Goal: Transaction & Acquisition: Book appointment/travel/reservation

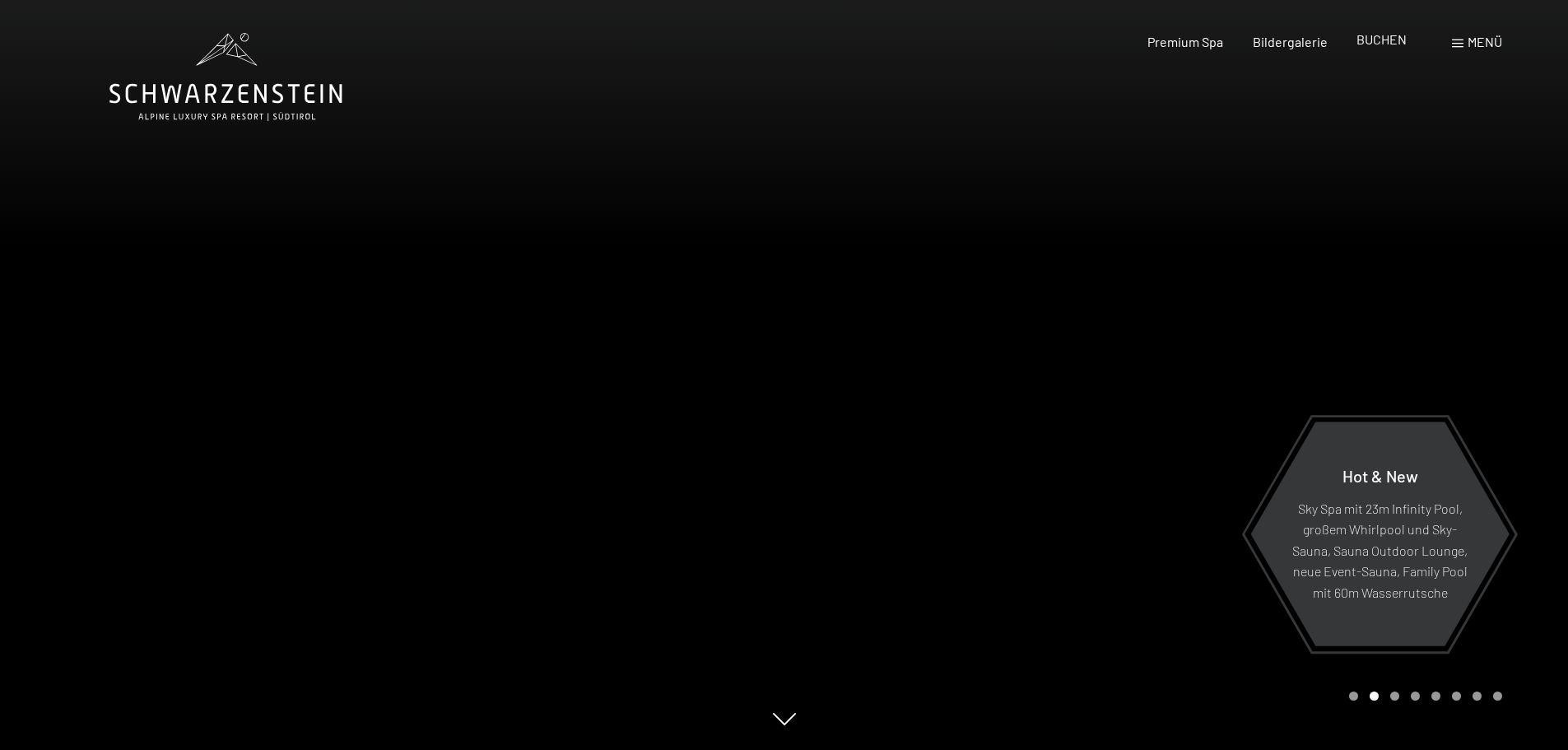
click at [1388, 38] on span "BUCHEN" at bounding box center [1382, 39] width 50 height 16
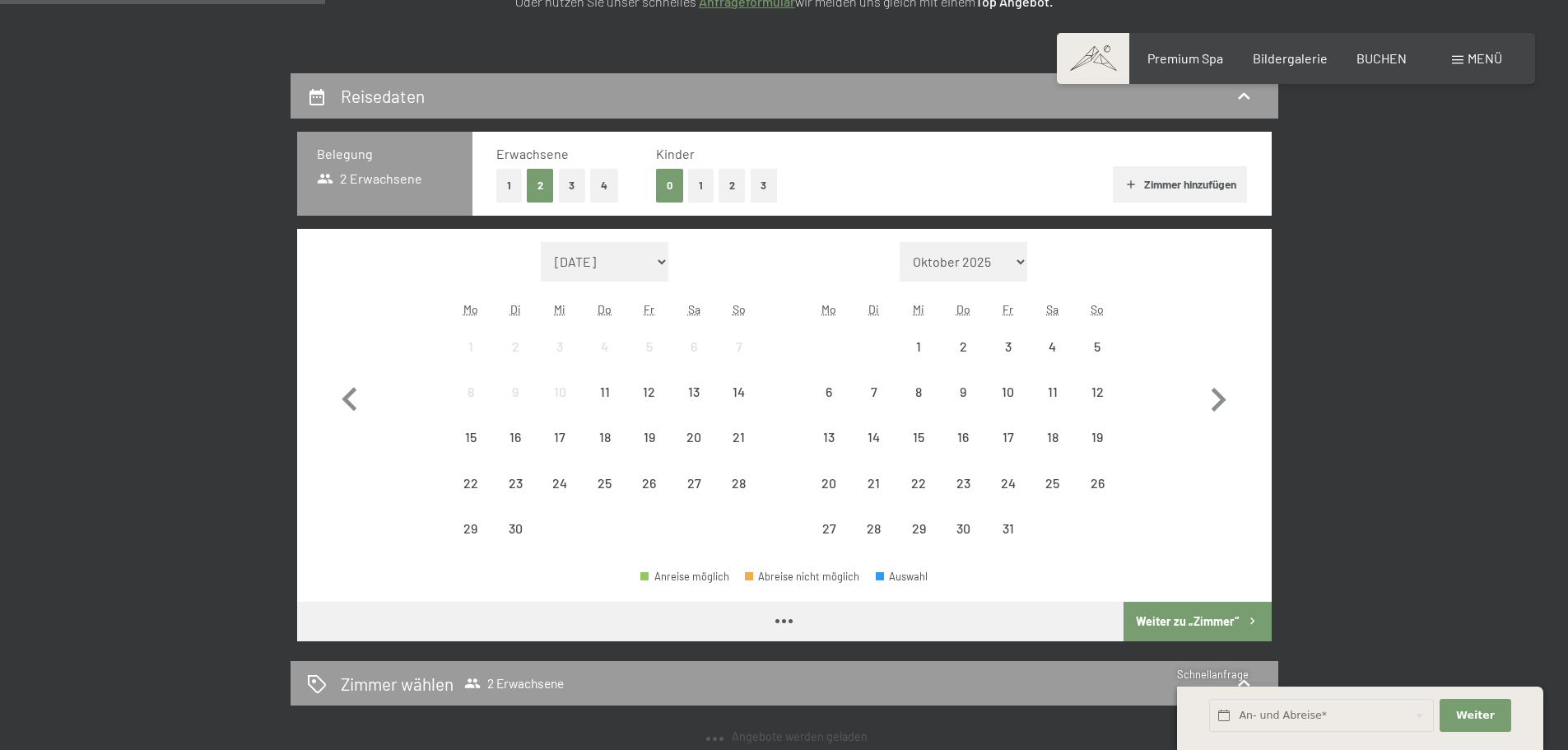
scroll to position [330, 0]
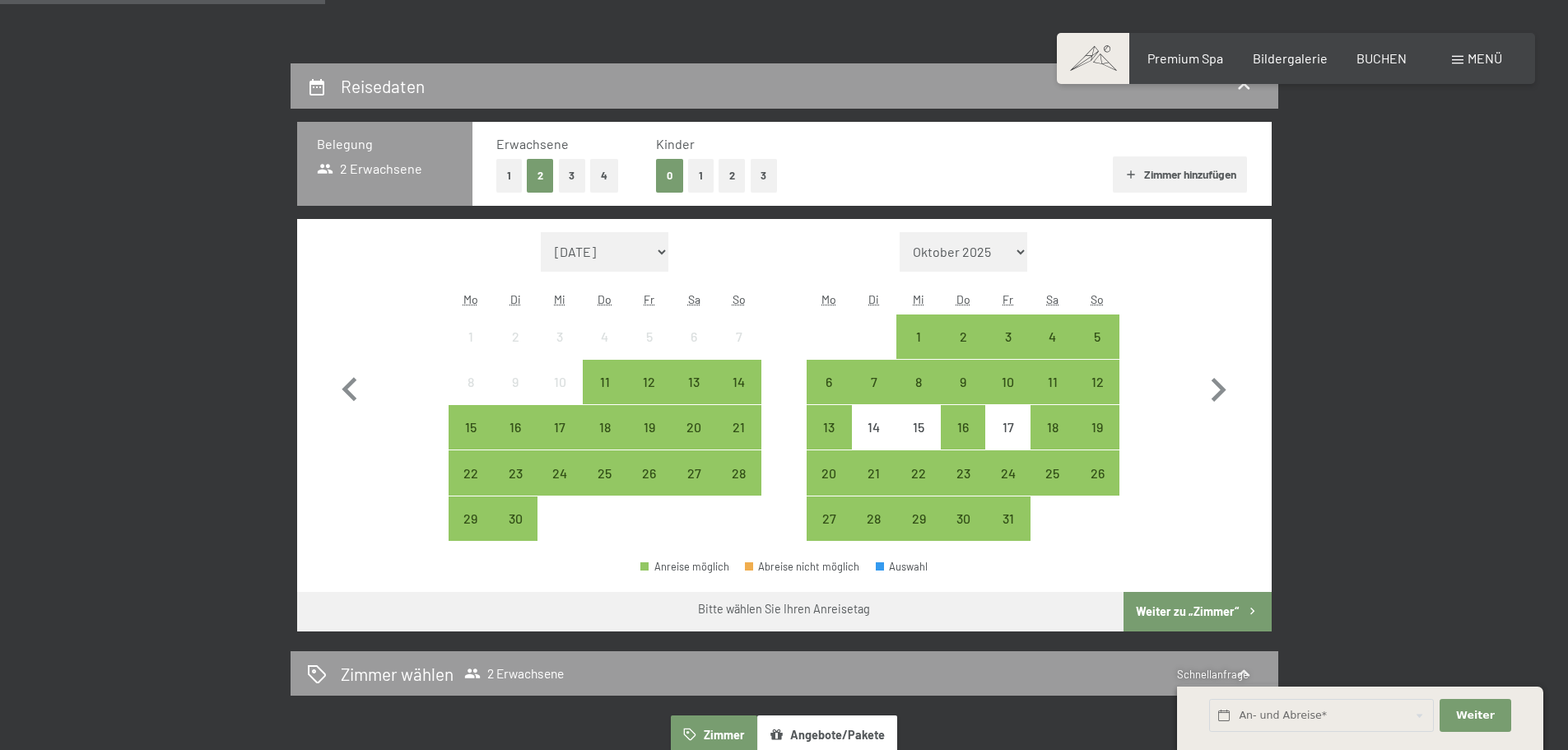
click at [710, 173] on button "1" at bounding box center [701, 175] width 26 height 34
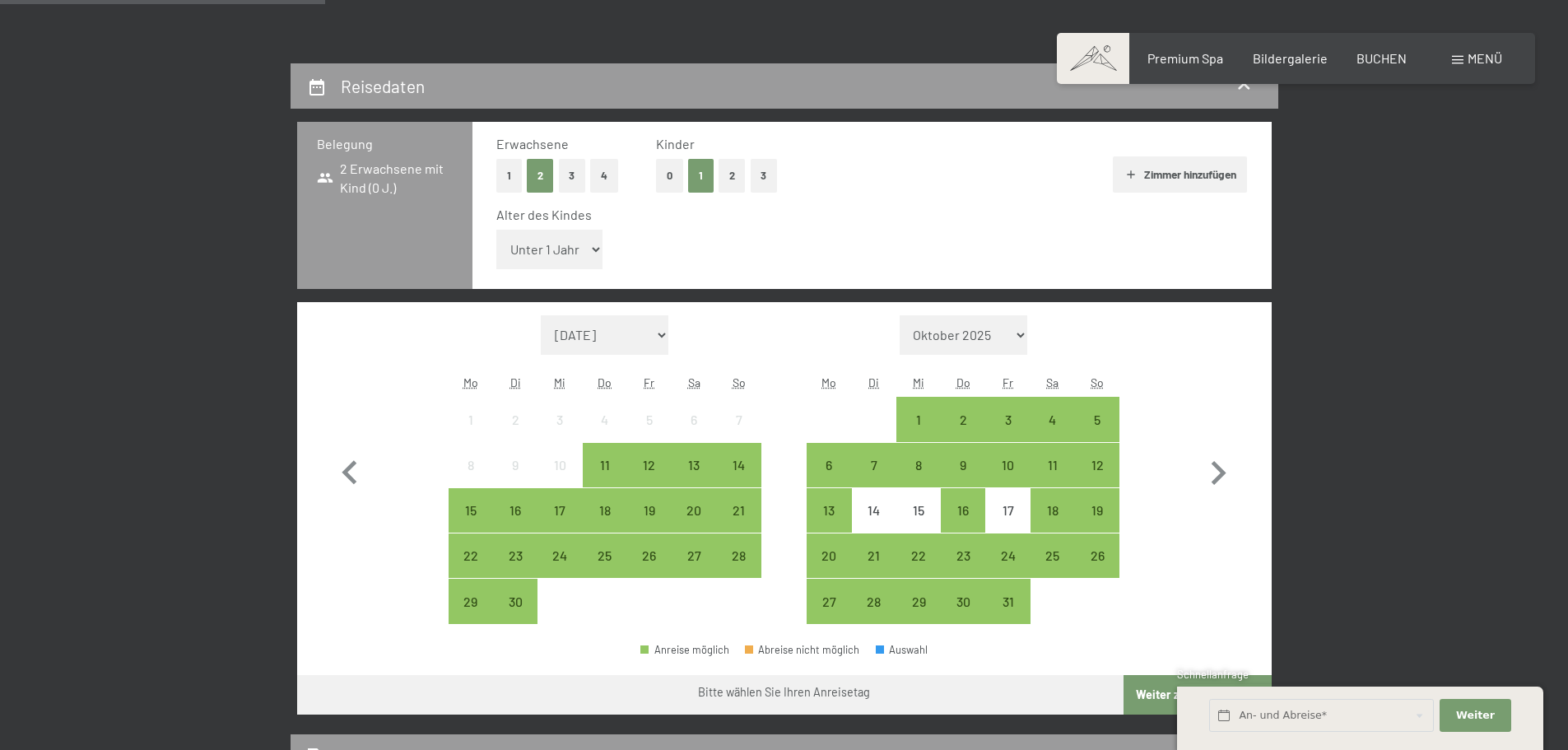
click at [574, 254] on select "Unter 1 Jahr 1 Jahr 2 Jahre 3 Jahre 4 Jahre 5 Jahre 6 Jahre 7 Jahre 8 Jahre 9 J…" at bounding box center [549, 249] width 107 height 39
select select "5"
click at [496, 230] on select "Unter 1 Jahr 1 Jahr 2 Jahre 3 Jahre 4 Jahre 5 Jahre 6 Jahre 7 Jahre 8 Jahre 9 J…" at bounding box center [549, 249] width 107 height 39
click at [1206, 468] on icon "button" at bounding box center [1218, 474] width 48 height 48
select select "2025-10-01"
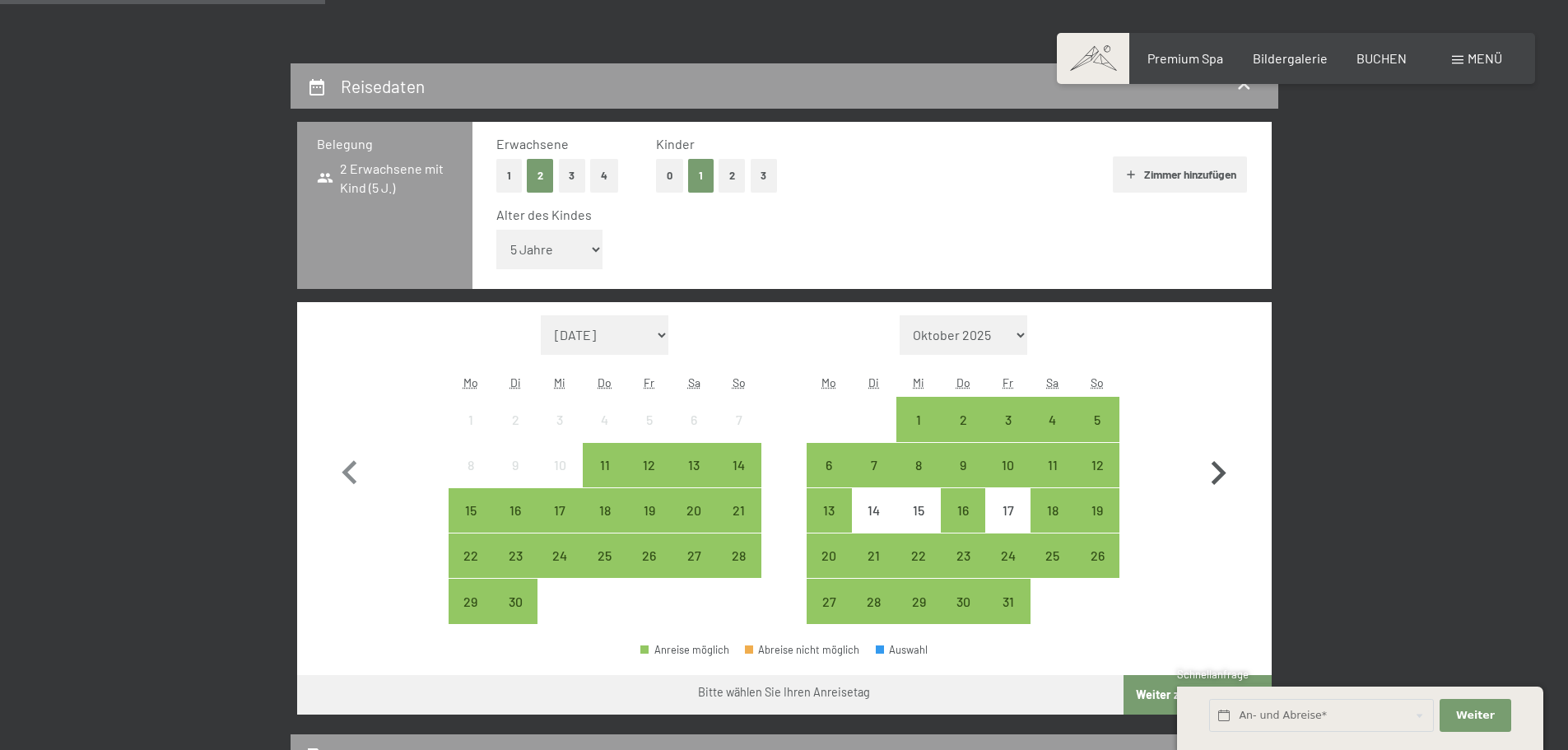
select select "2025-11-01"
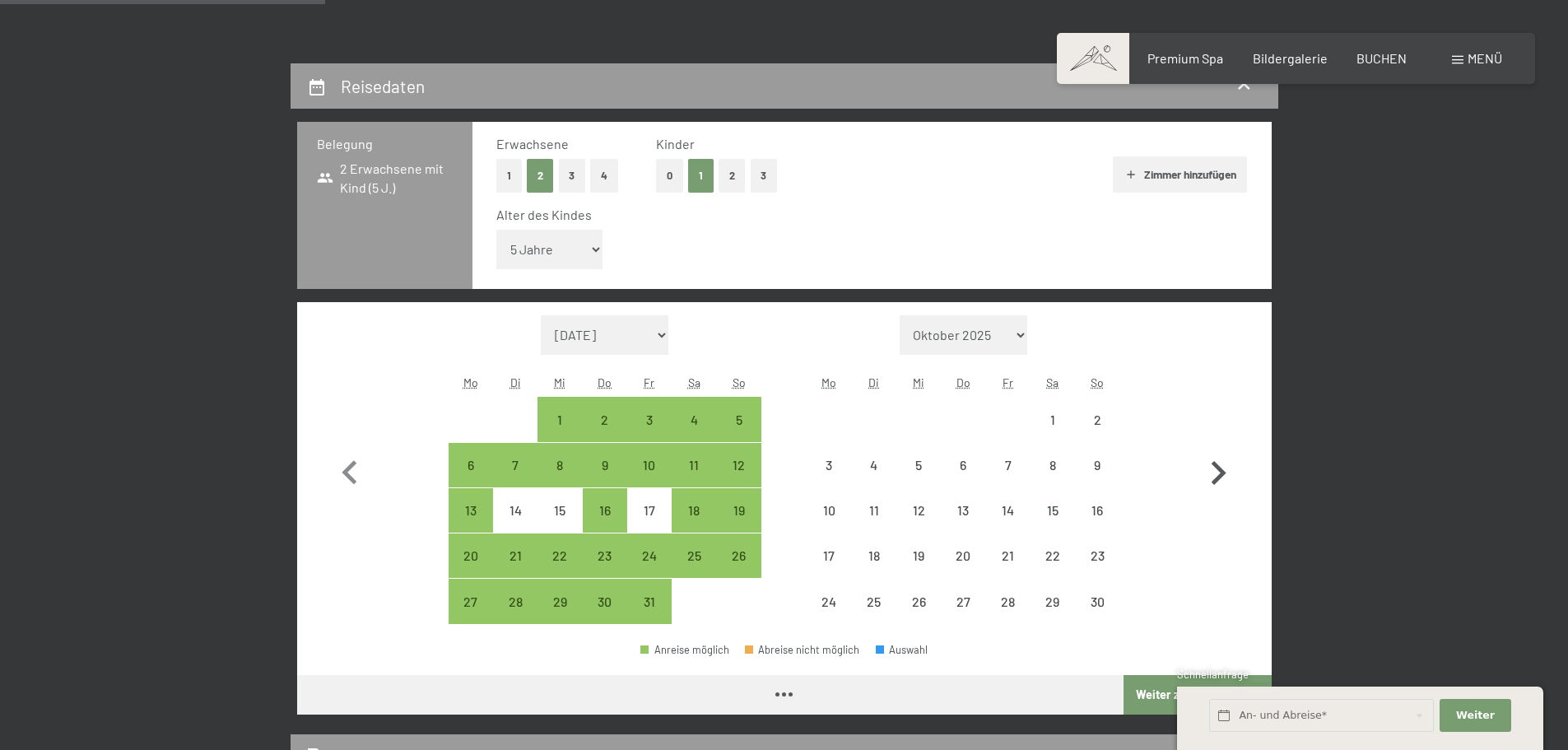
select select "2025-10-01"
select select "2025-11-01"
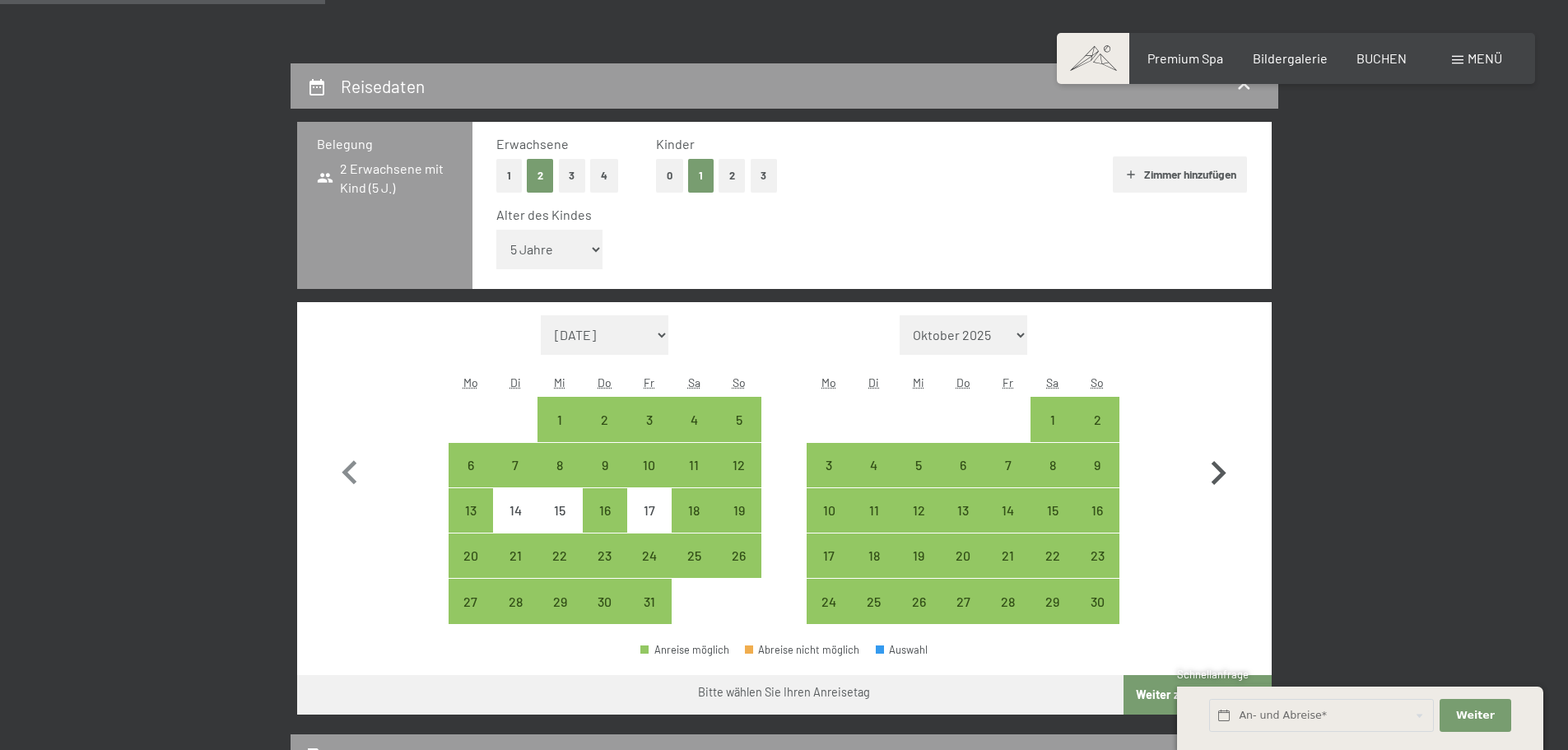
click at [1208, 465] on icon "button" at bounding box center [1218, 474] width 48 height 48
select select "2025-11-01"
select select "2025-12-01"
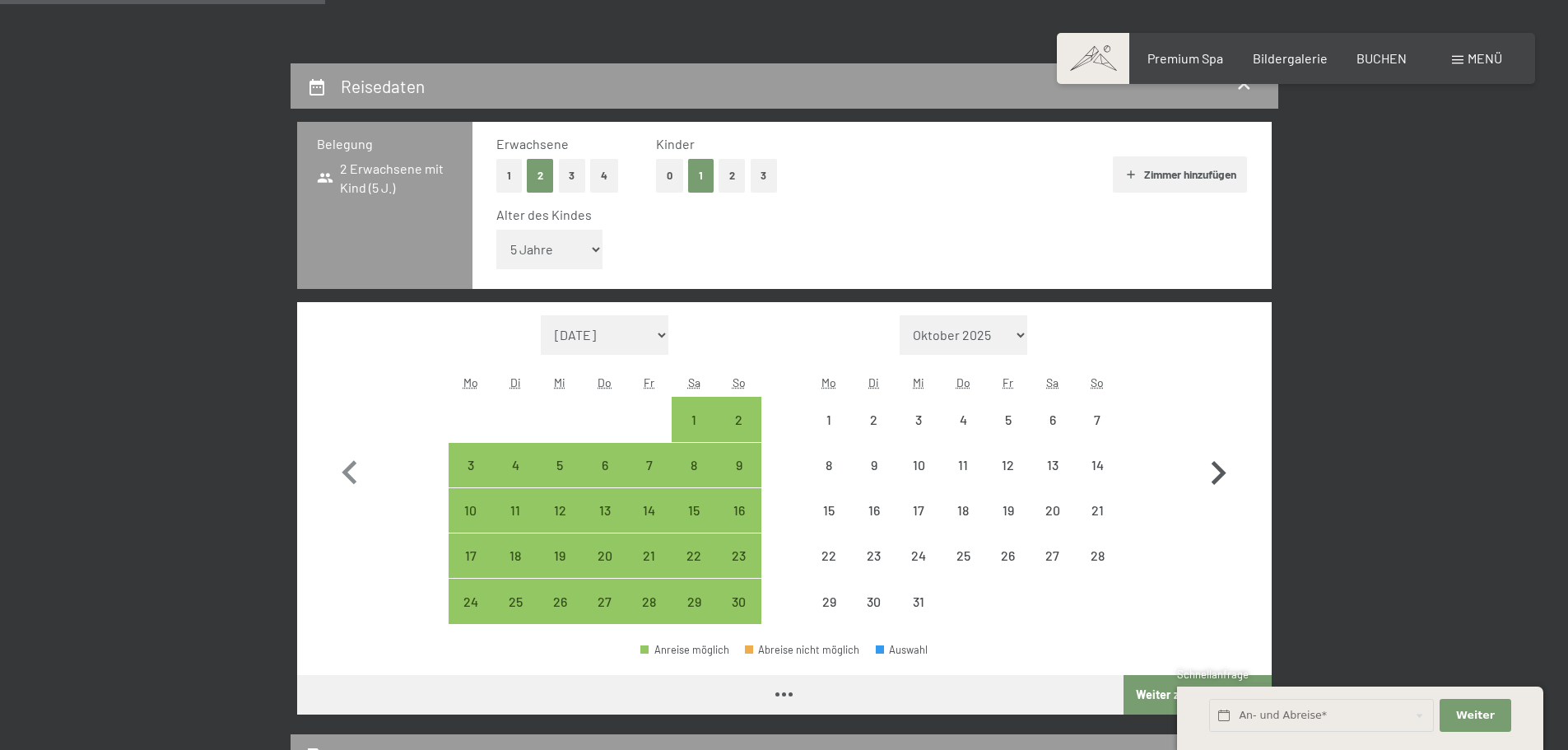
click at [1208, 465] on icon "button" at bounding box center [1218, 474] width 48 height 48
select select "2025-12-01"
select select "2026-01-01"
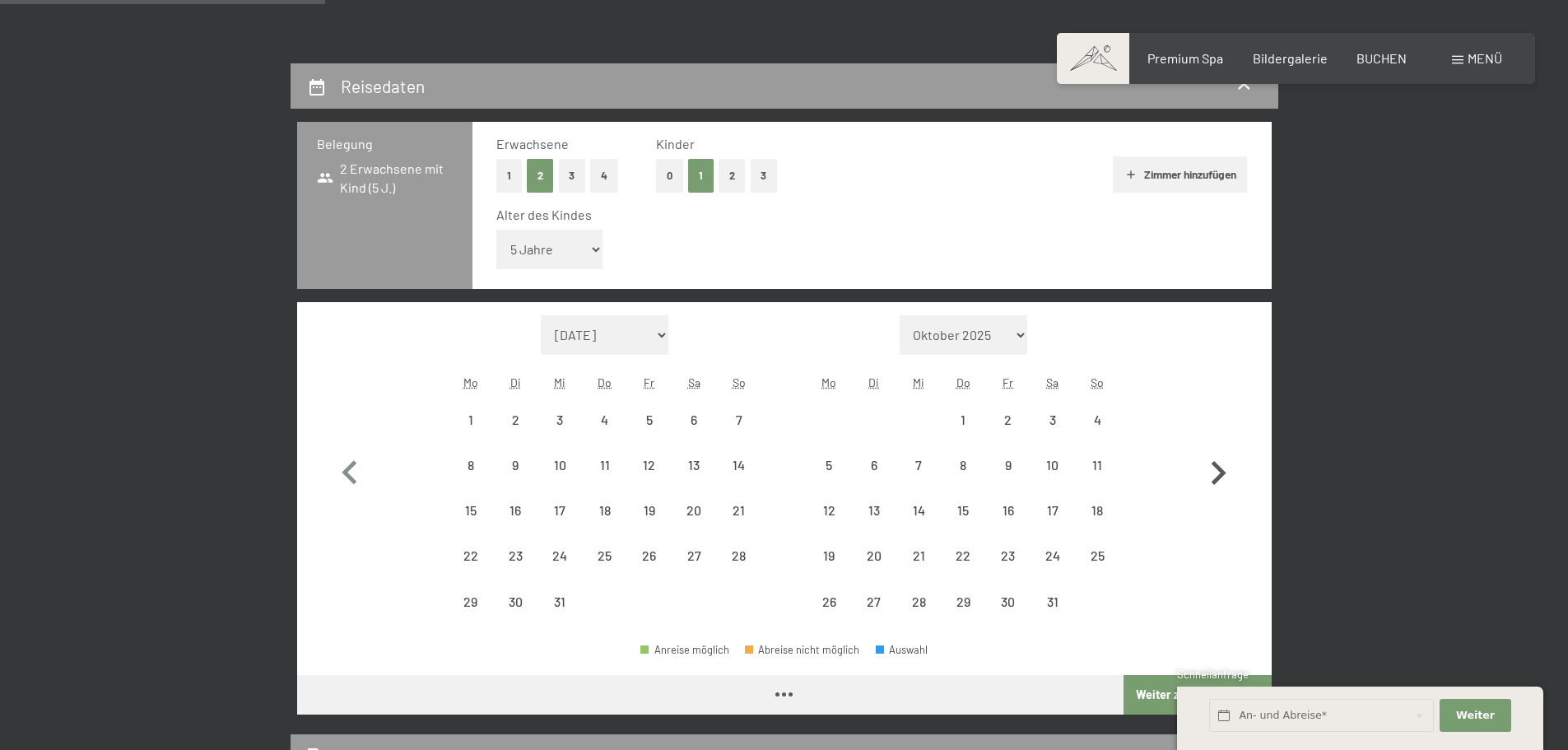
click at [1208, 465] on icon "button" at bounding box center [1218, 474] width 48 height 48
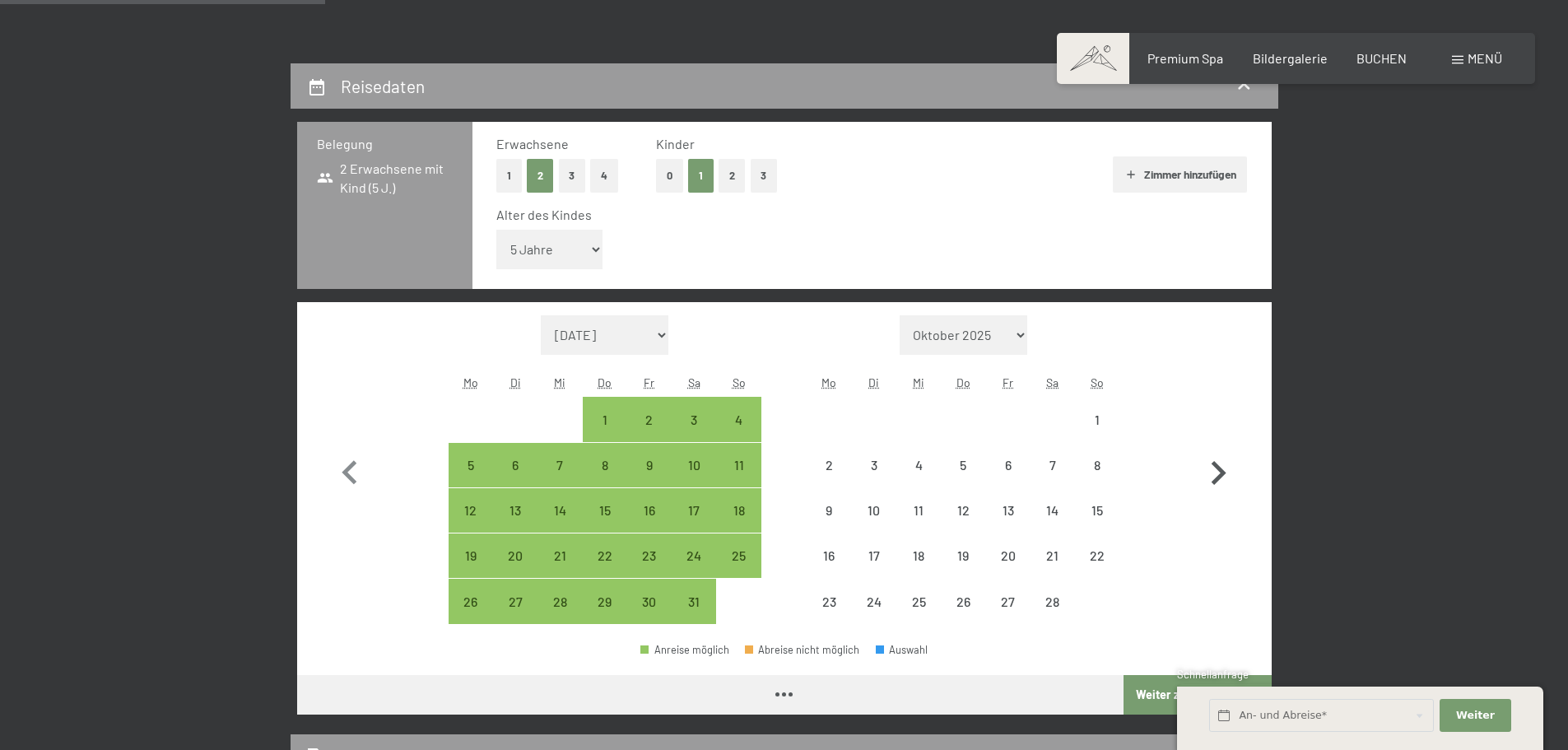
select select "2026-01-01"
select select "2026-02-01"
select select "2026-01-01"
select select "2026-02-01"
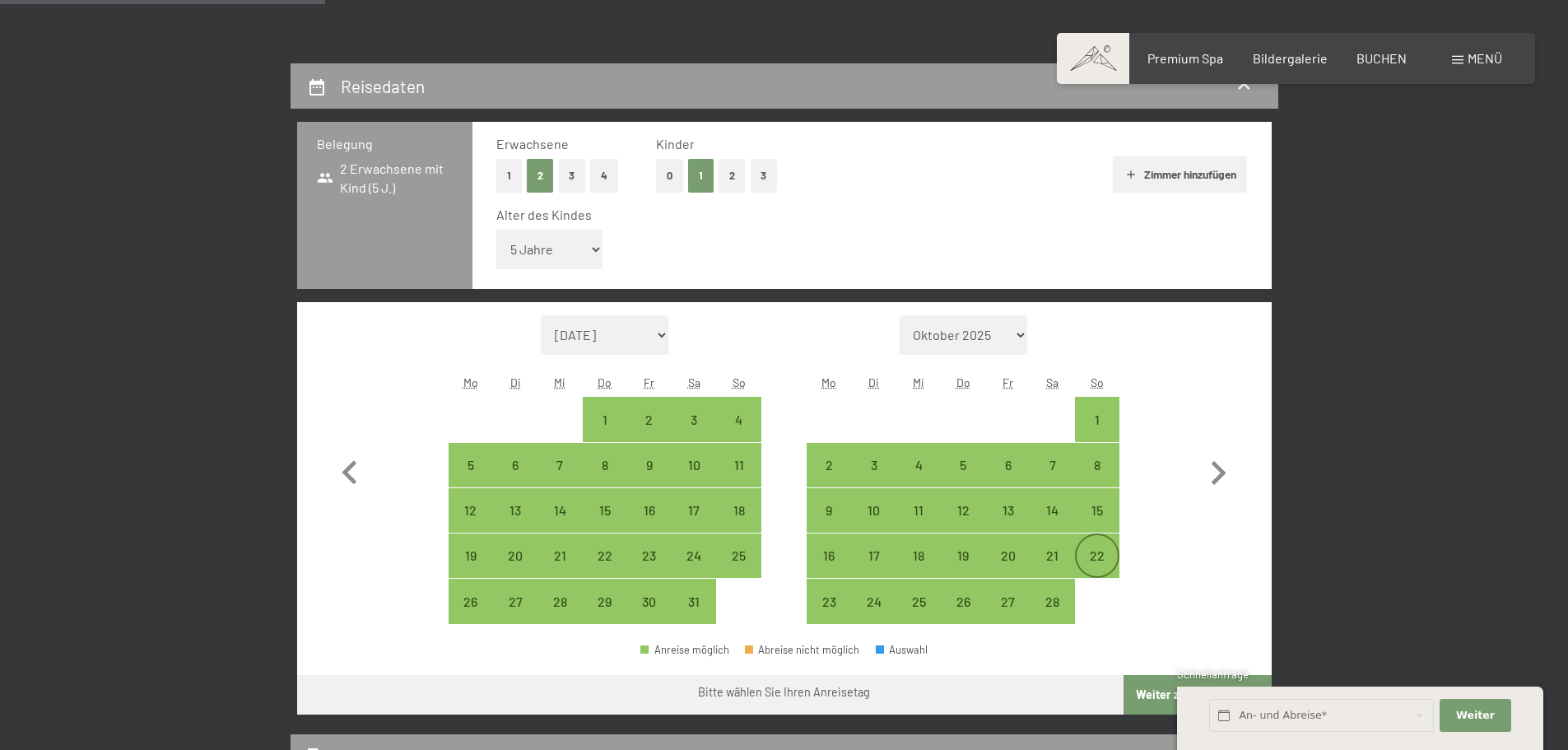
click at [1101, 541] on div "22" at bounding box center [1097, 556] width 41 height 41
select select "2026-01-01"
select select "2026-02-01"
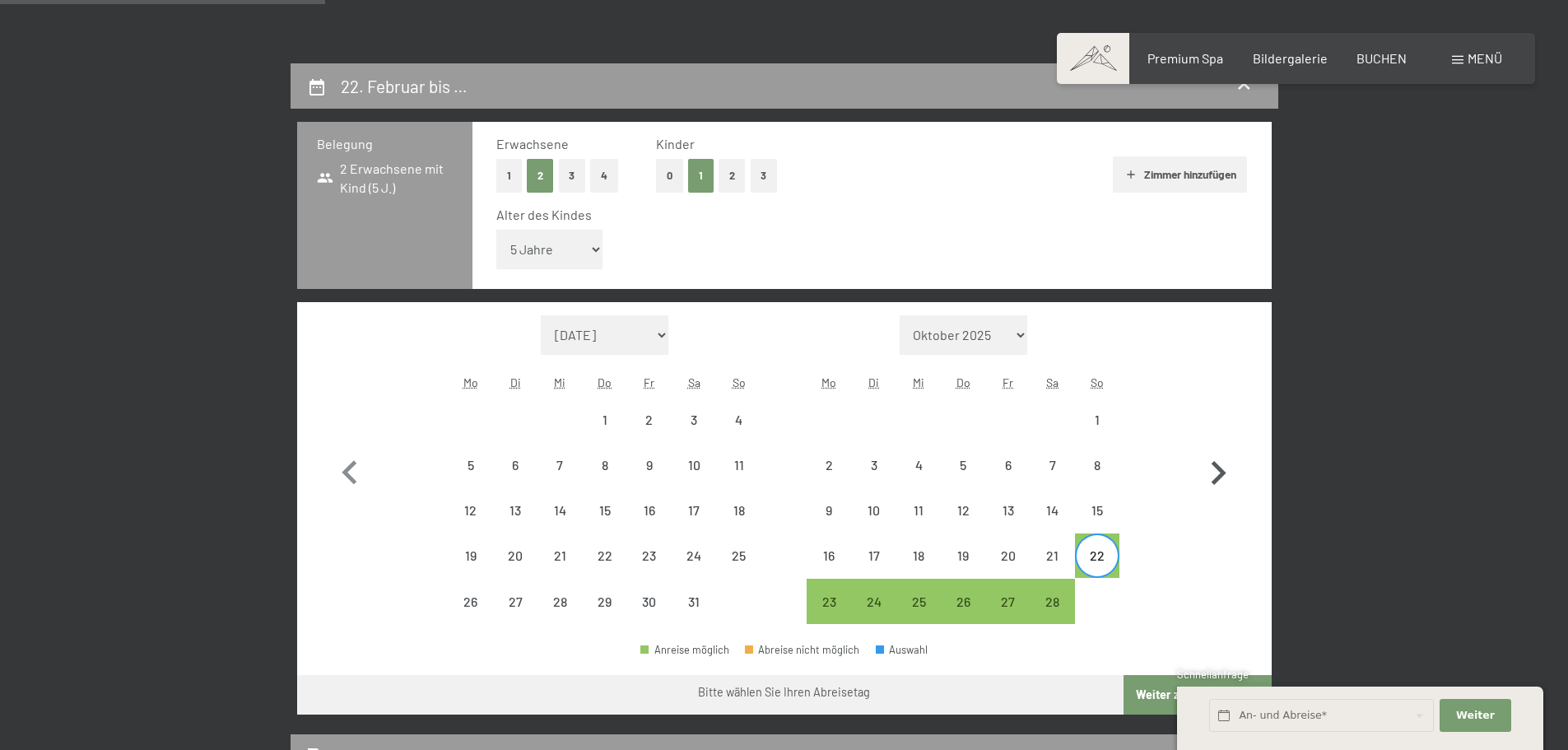
click at [1218, 477] on icon "button" at bounding box center [1219, 473] width 15 height 24
select select "2026-02-01"
select select "2026-03-01"
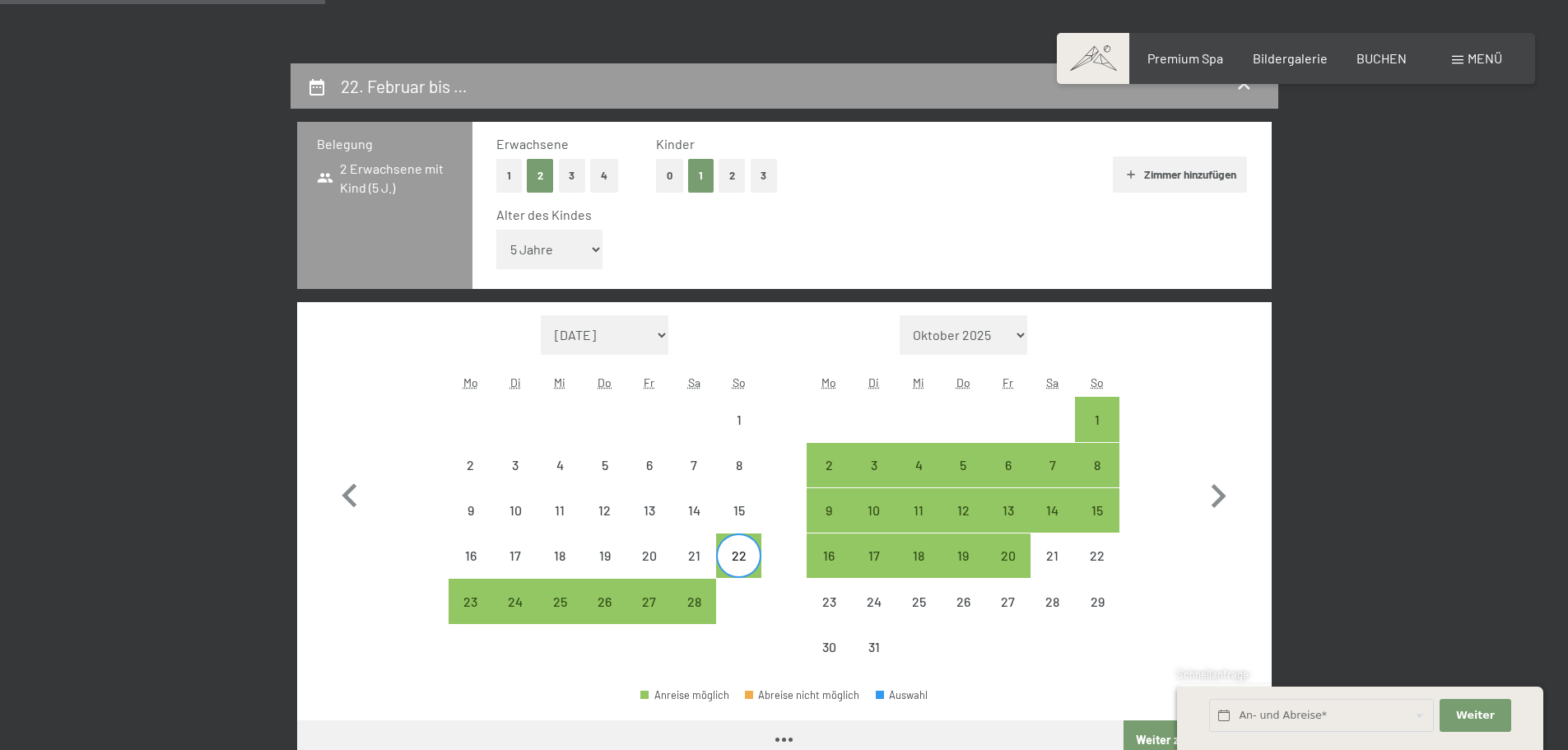
select select "2026-02-01"
select select "2026-03-01"
click at [1096, 424] on div "1" at bounding box center [1097, 434] width 41 height 41
select select "2026-02-01"
select select "2026-03-01"
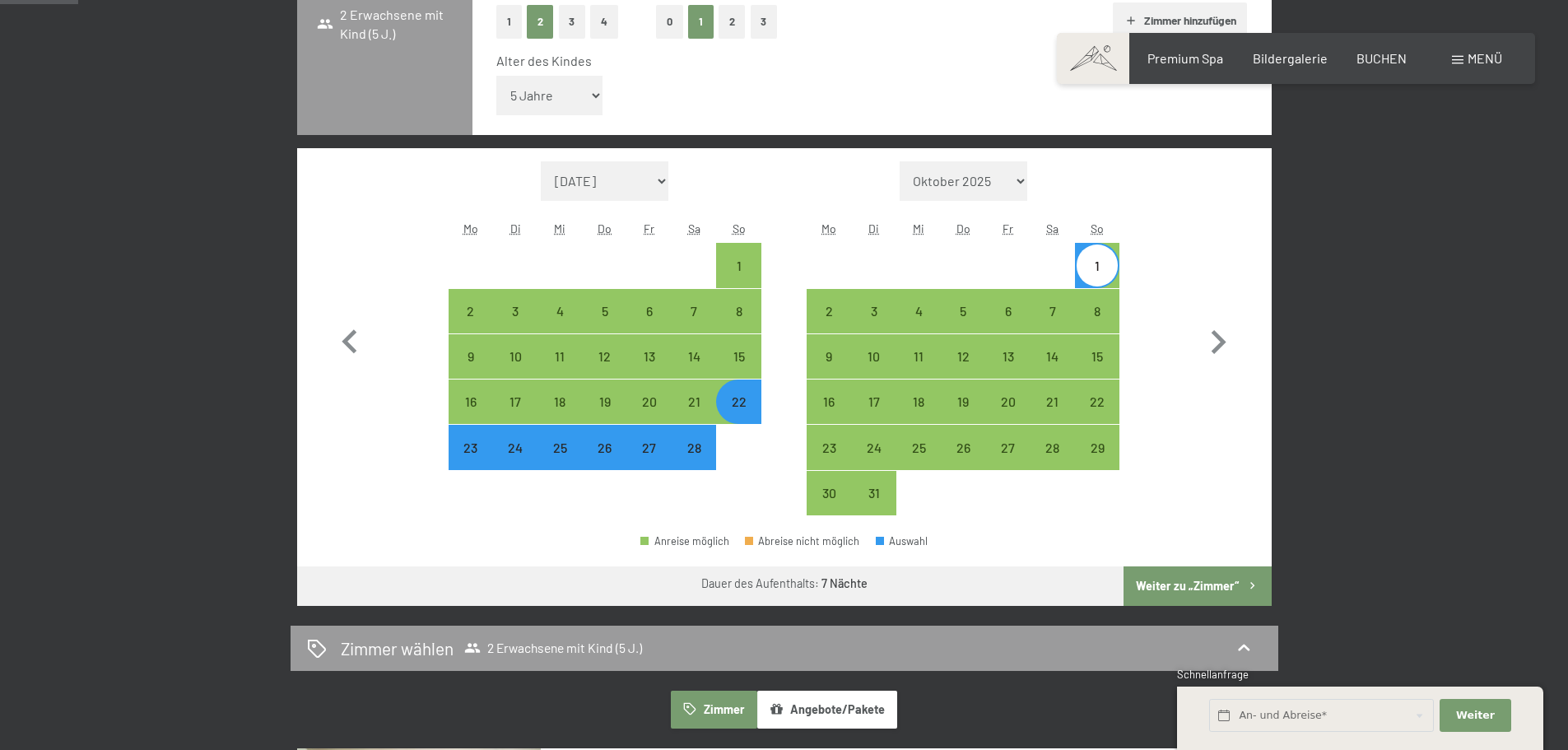
scroll to position [494, 0]
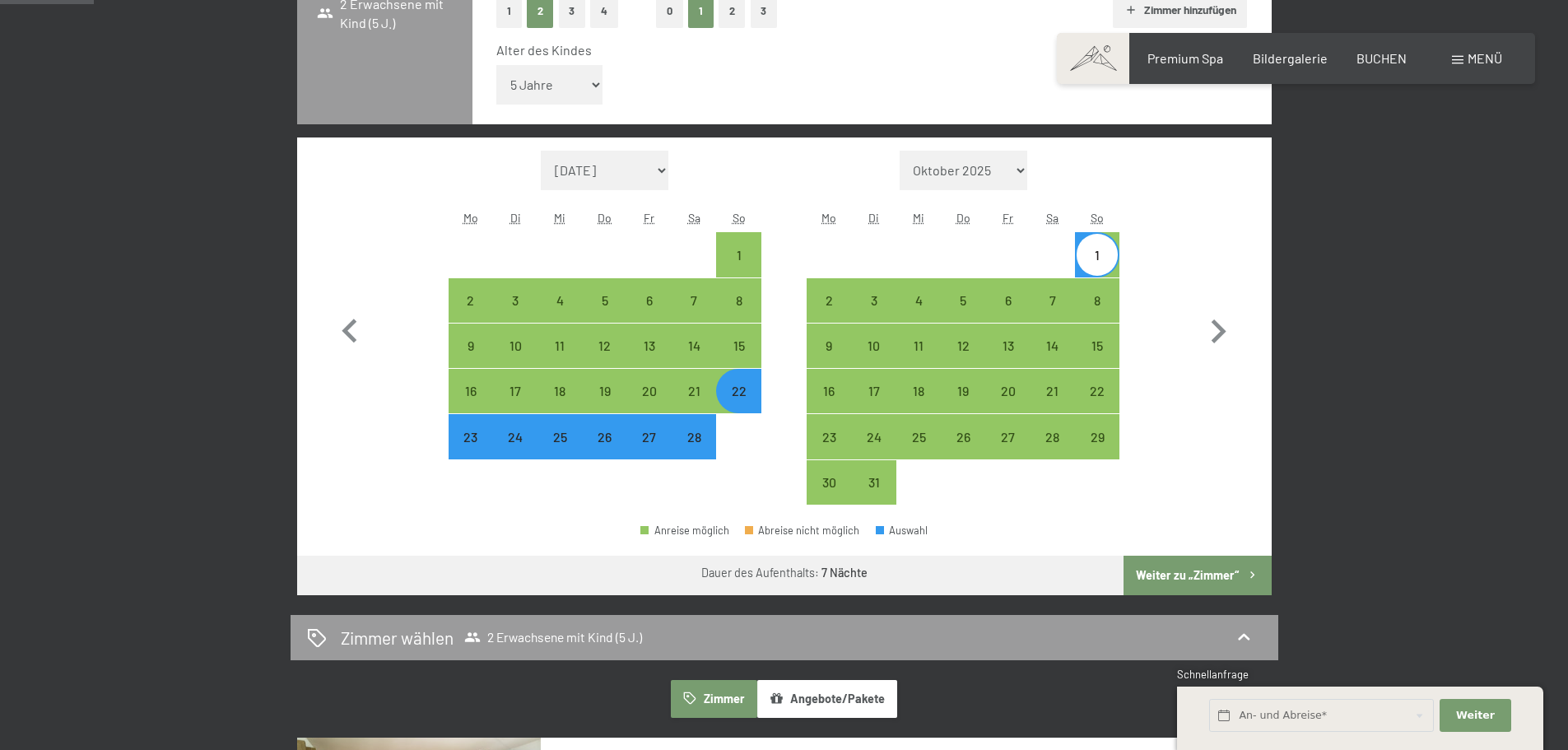
click at [1174, 578] on button "Weiter zu „Zimmer“" at bounding box center [1197, 575] width 147 height 39
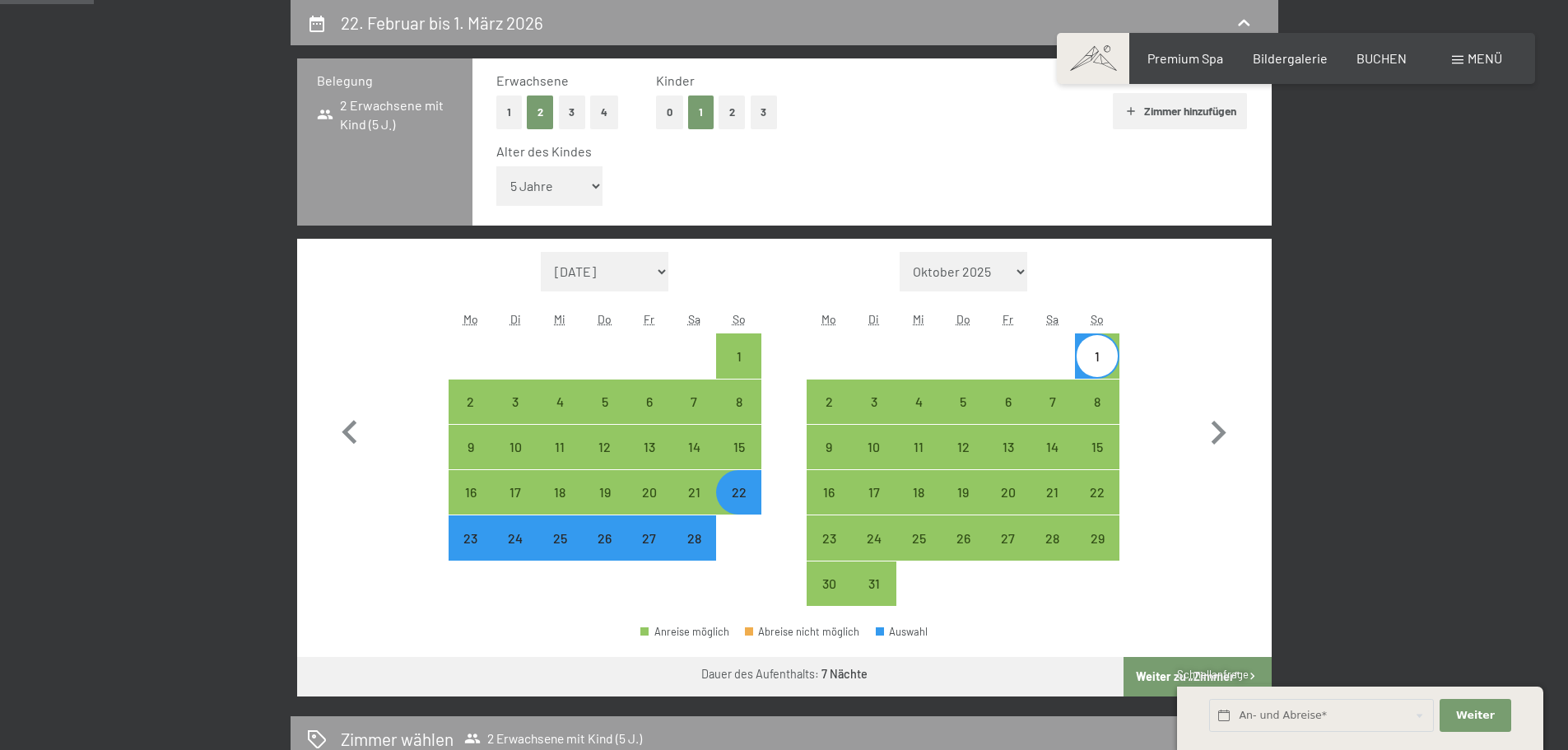
select select "2026-02-01"
select select "2026-03-01"
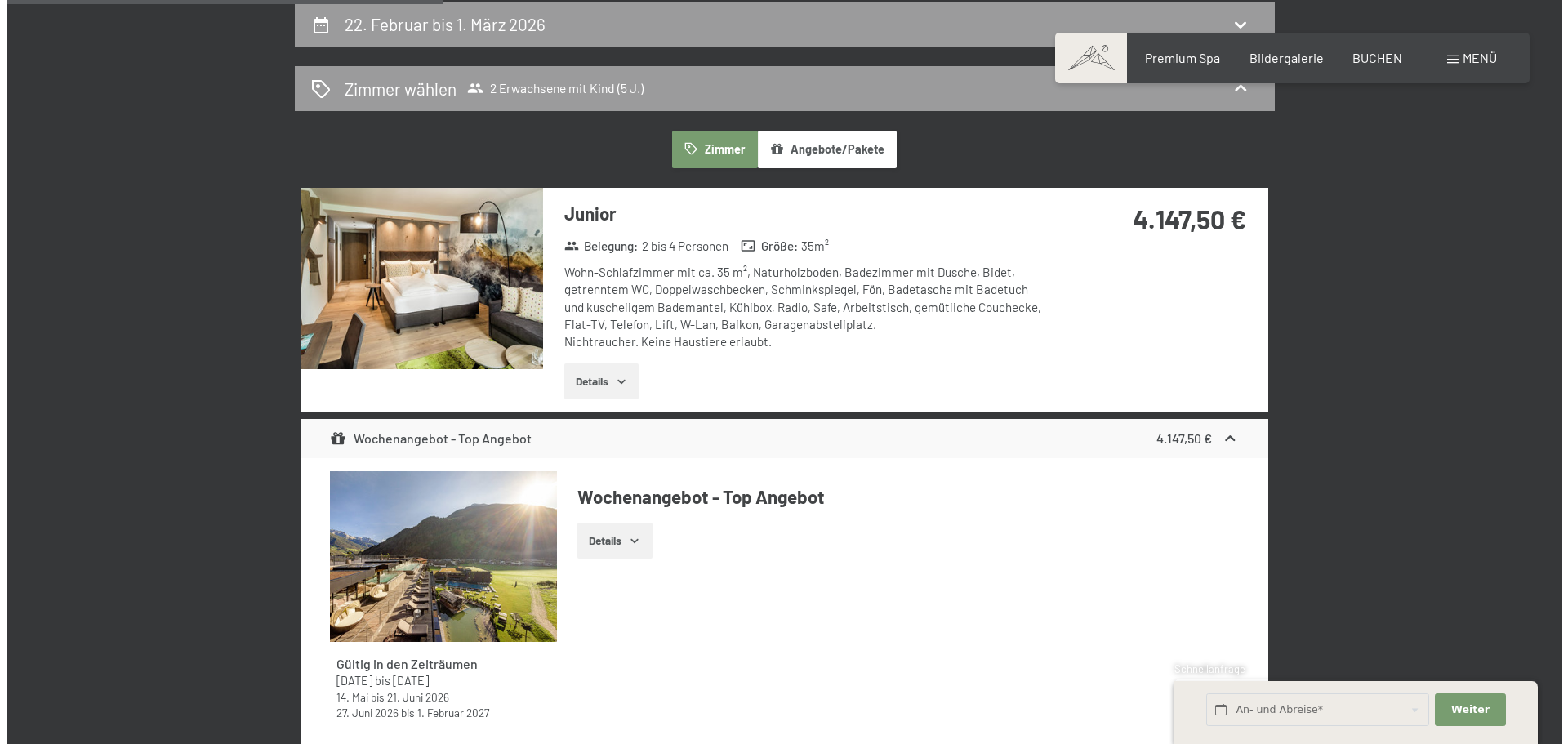
scroll to position [0, 0]
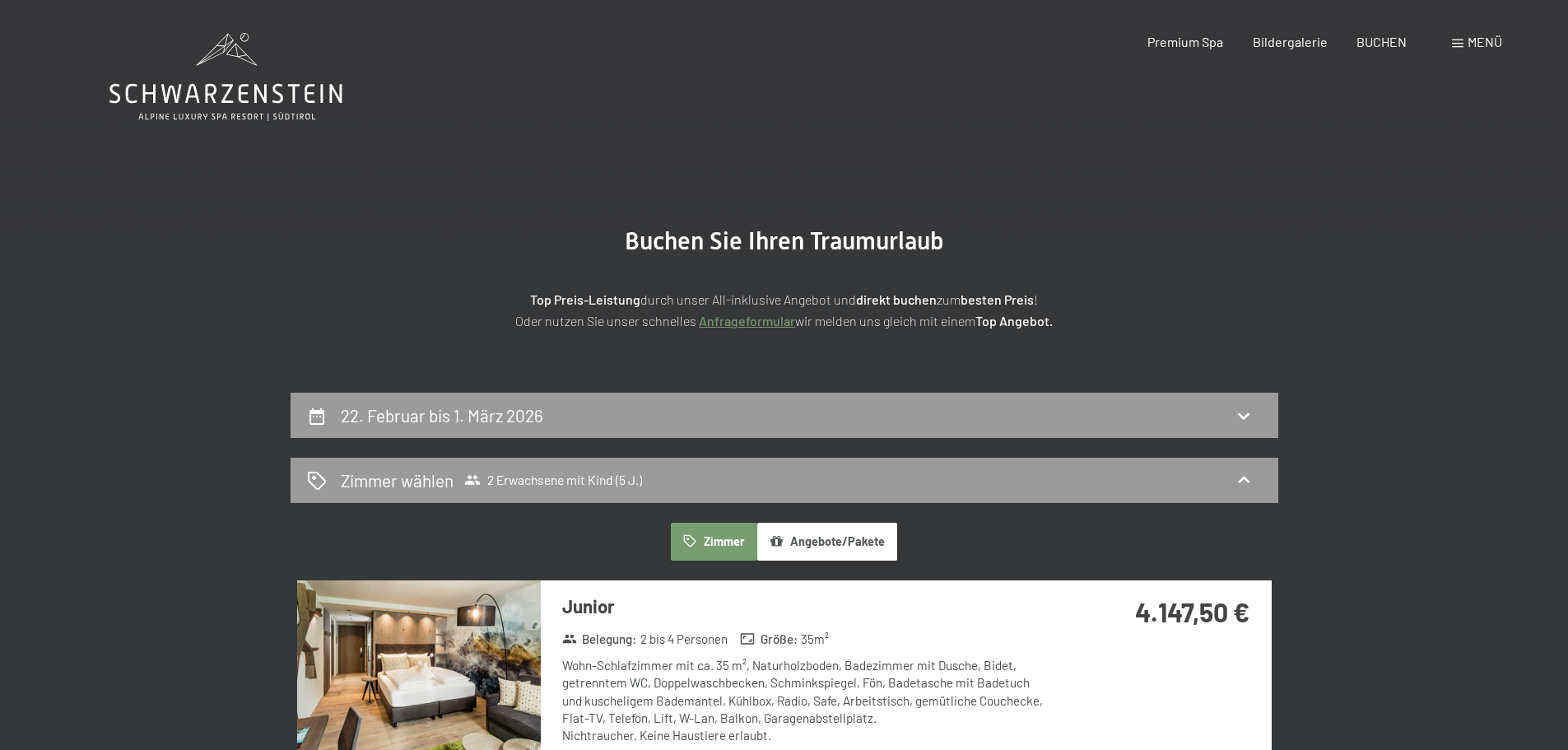
drag, startPoint x: 1023, startPoint y: 427, endPoint x: 1011, endPoint y: 340, distance: 87.8
click at [1467, 38] on span "Menü" at bounding box center [1484, 42] width 35 height 16
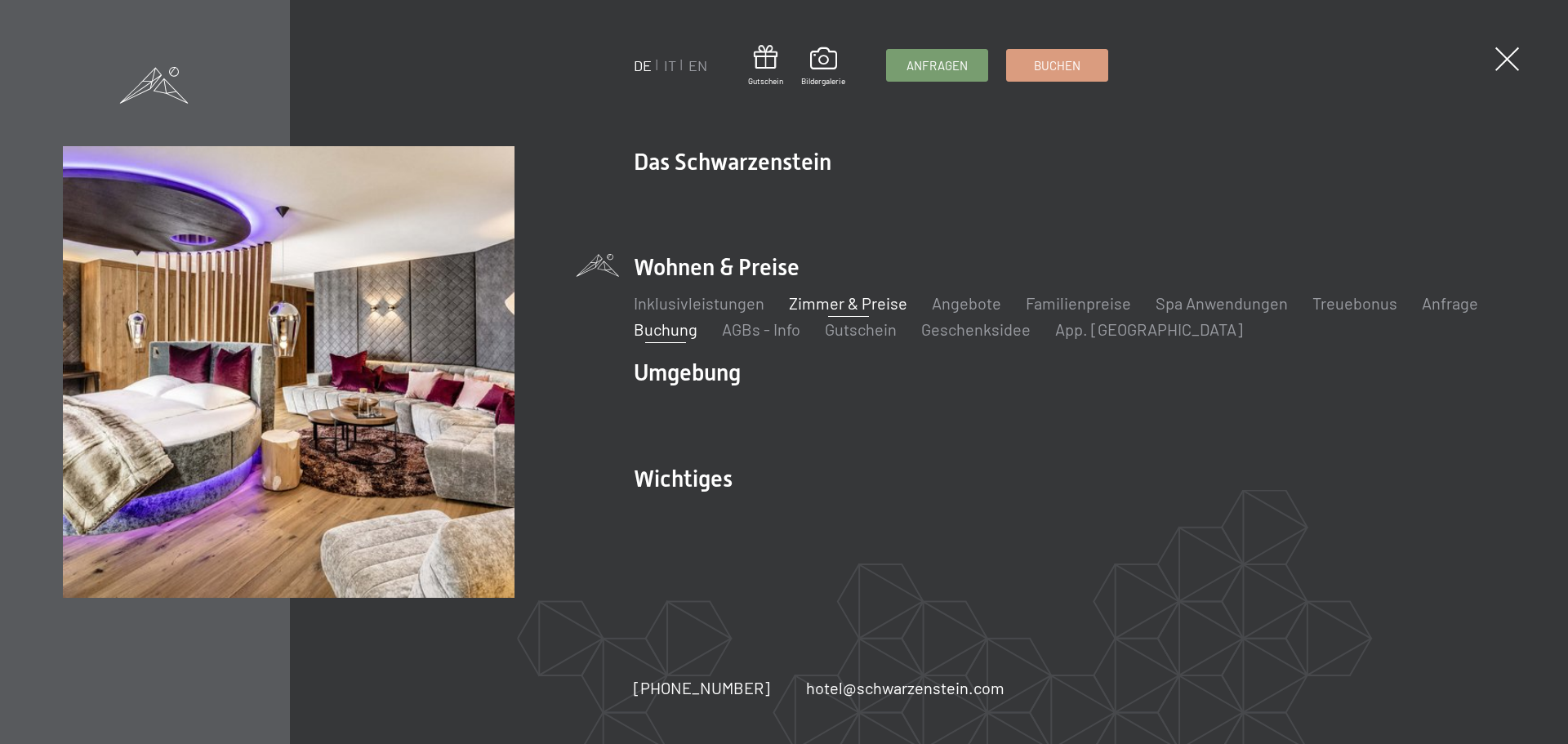
click at [852, 306] on link "Zimmer & Preise" at bounding box center [848, 303] width 118 height 19
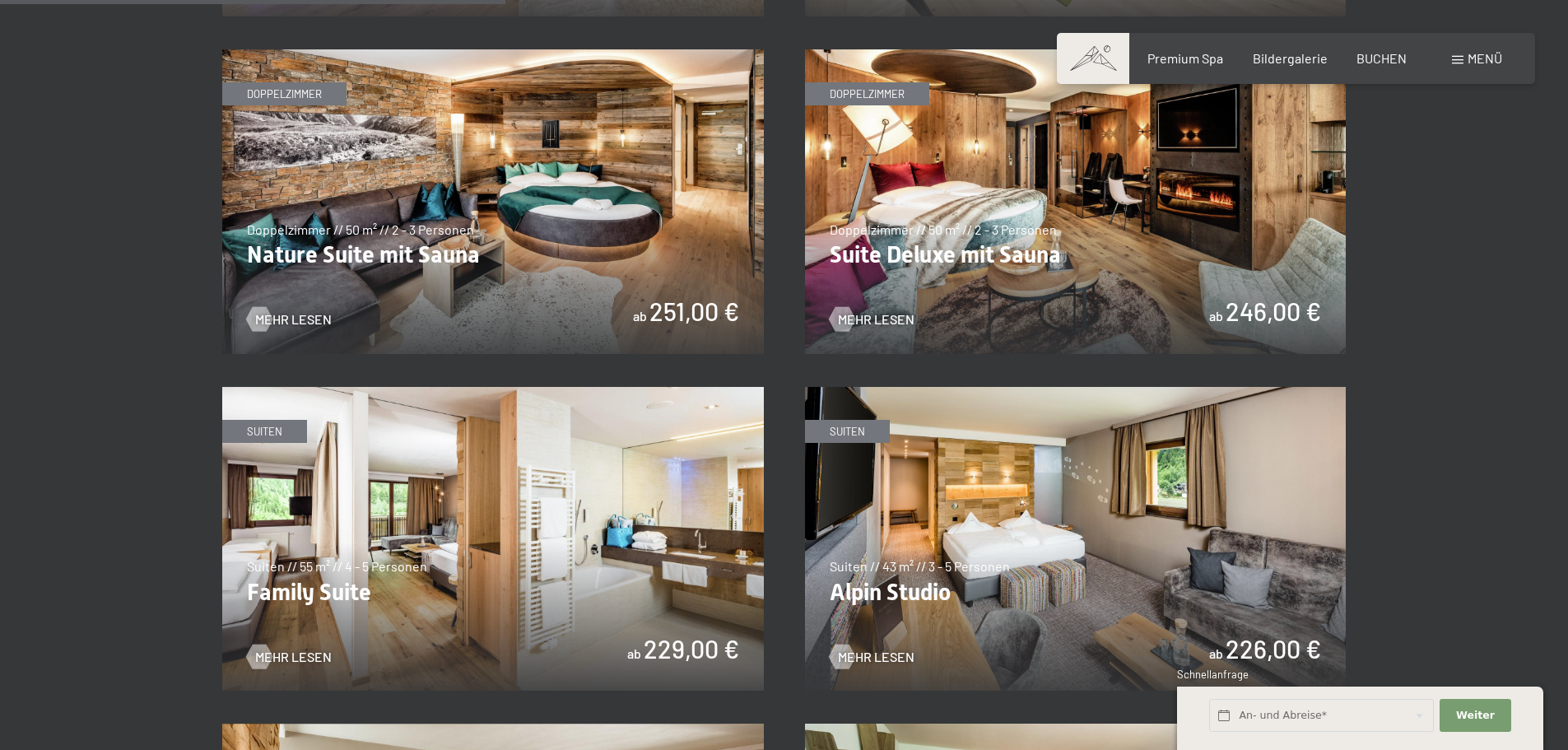
scroll to position [1729, 0]
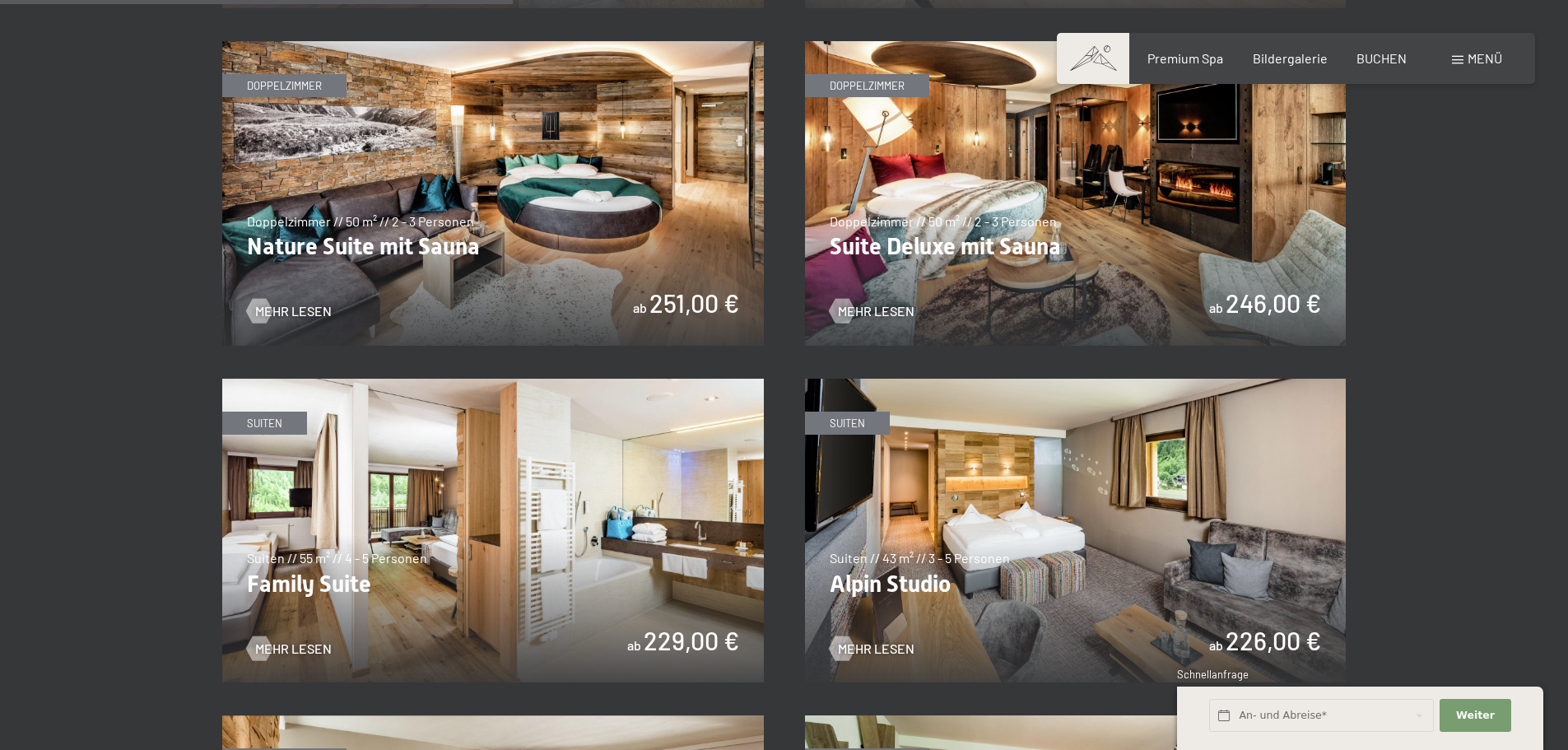
click at [611, 560] on img at bounding box center [493, 531] width 541 height 305
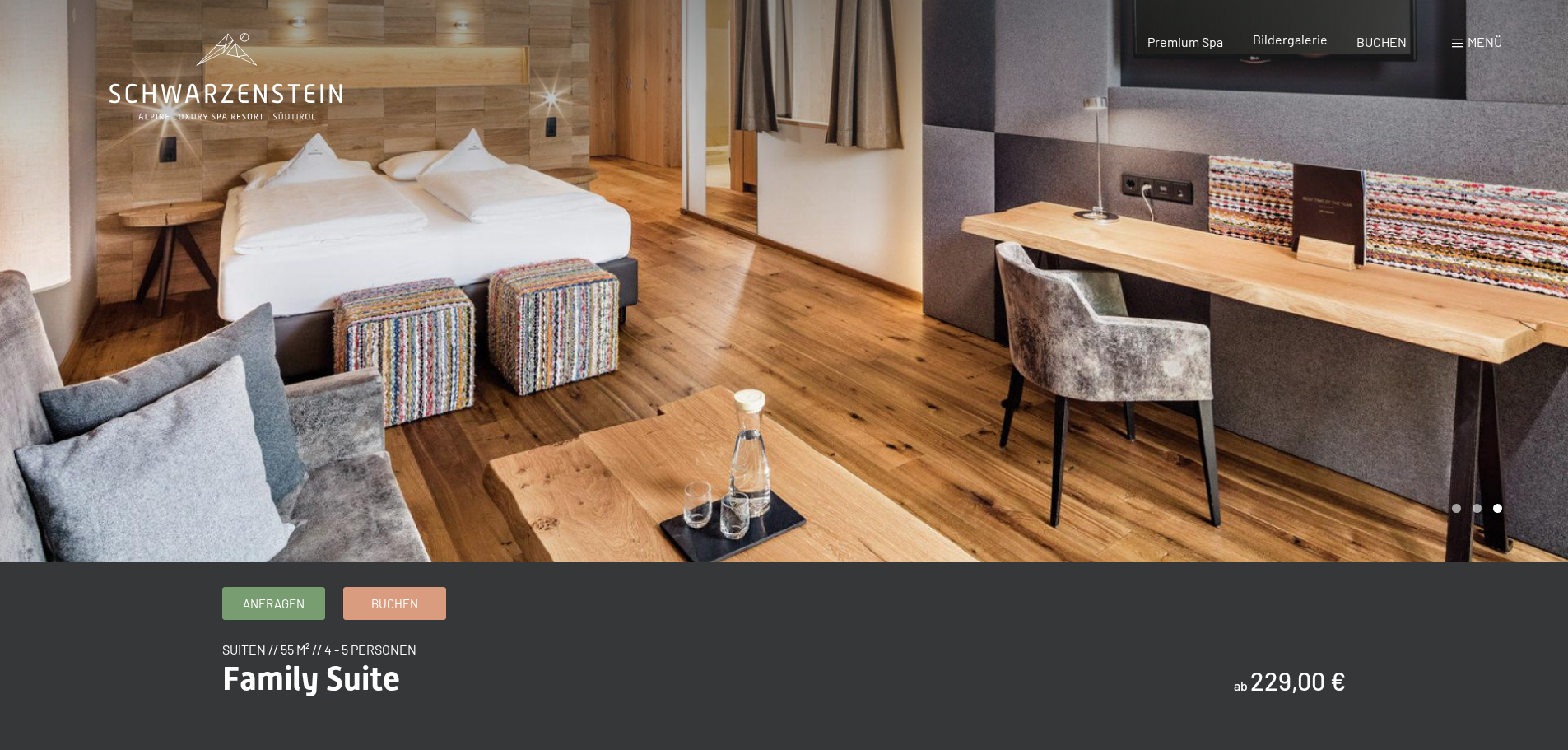
click at [1283, 40] on span "Bildergalerie" at bounding box center [1290, 39] width 75 height 16
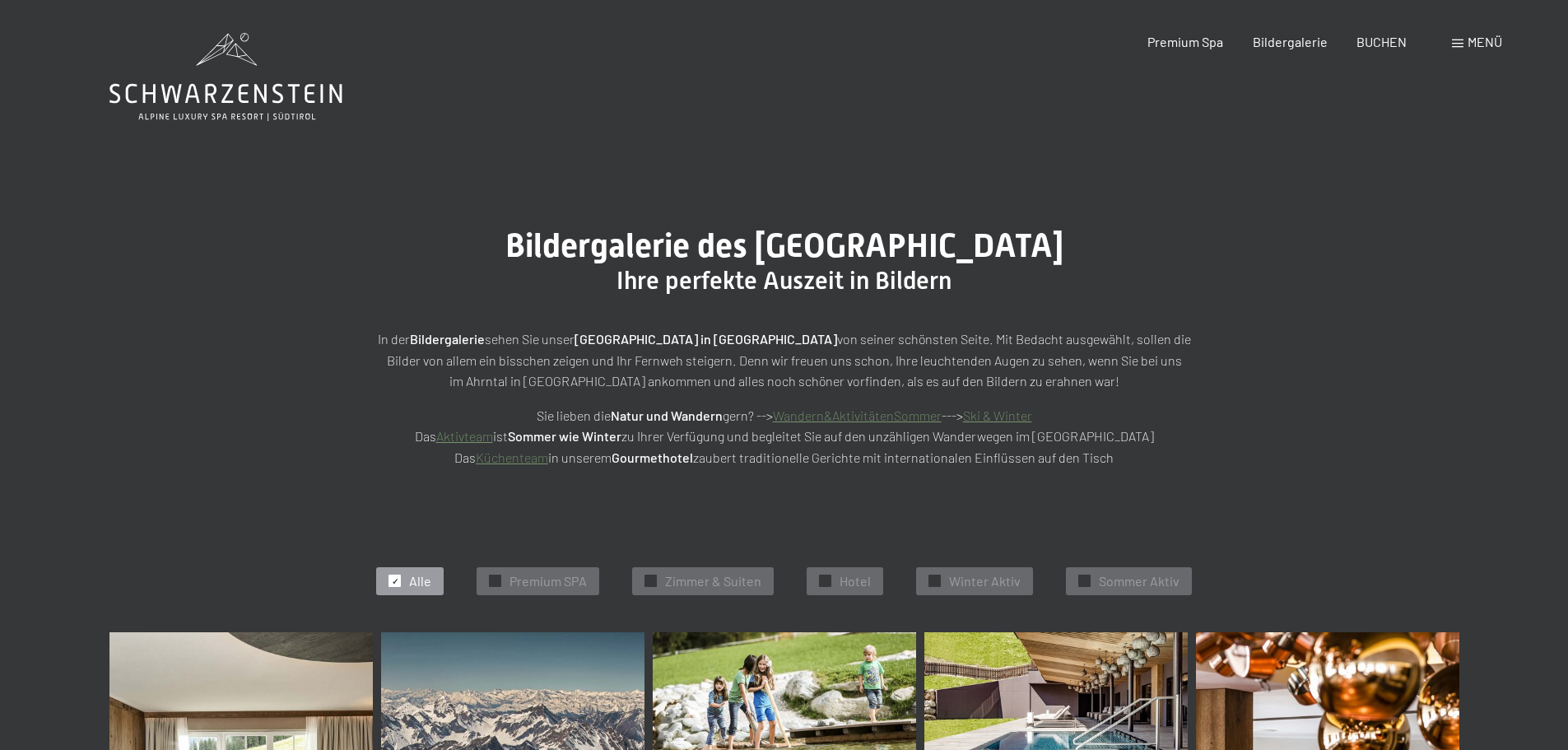
click at [1483, 41] on span "Menü" at bounding box center [1484, 42] width 35 height 16
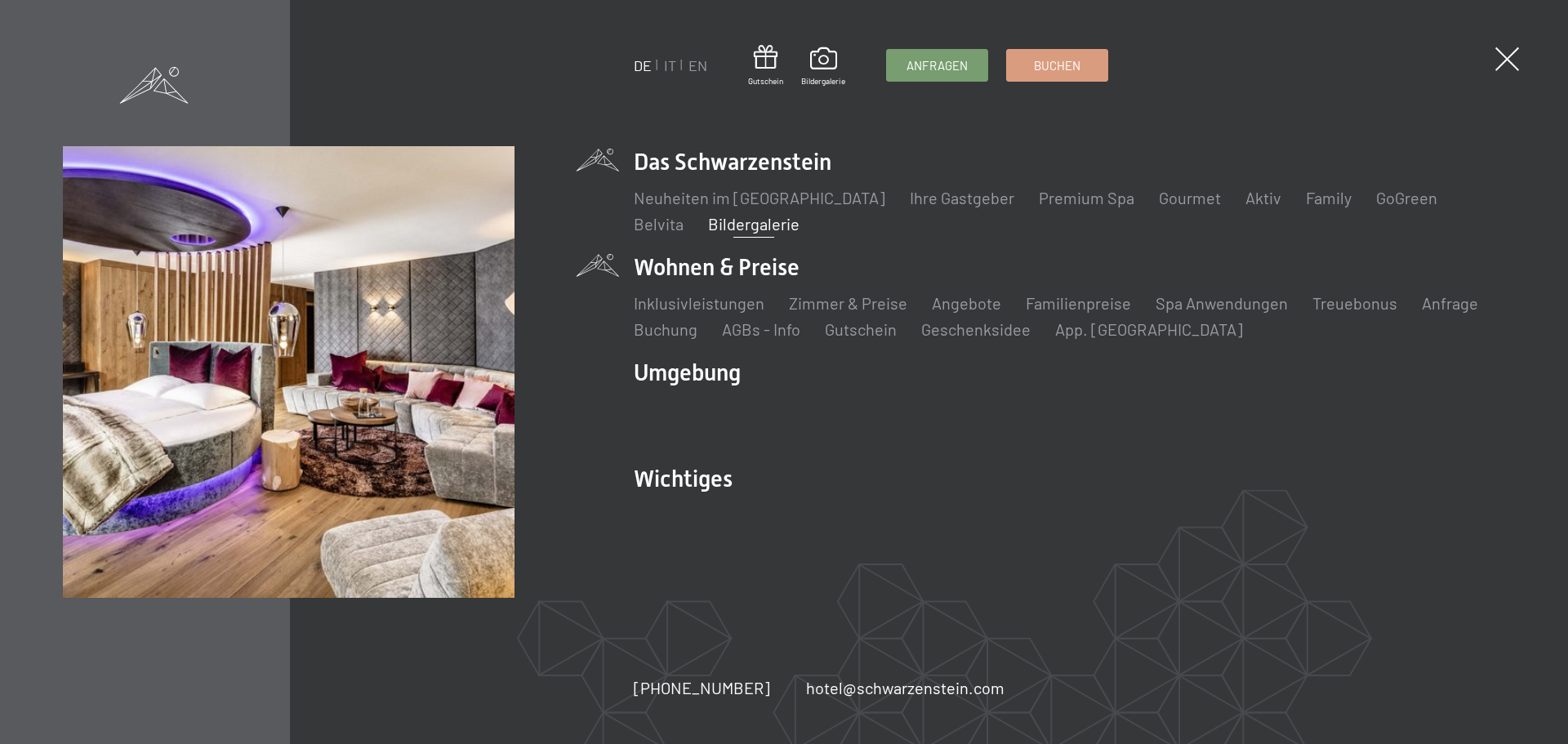
click at [754, 272] on li "Wohnen & Preise Inklusivleistungen Zimmer & Preise Liste Angebote Liste Familie…" at bounding box center [1069, 296] width 871 height 89
click at [808, 308] on link "Zimmer & Preise" at bounding box center [848, 303] width 118 height 19
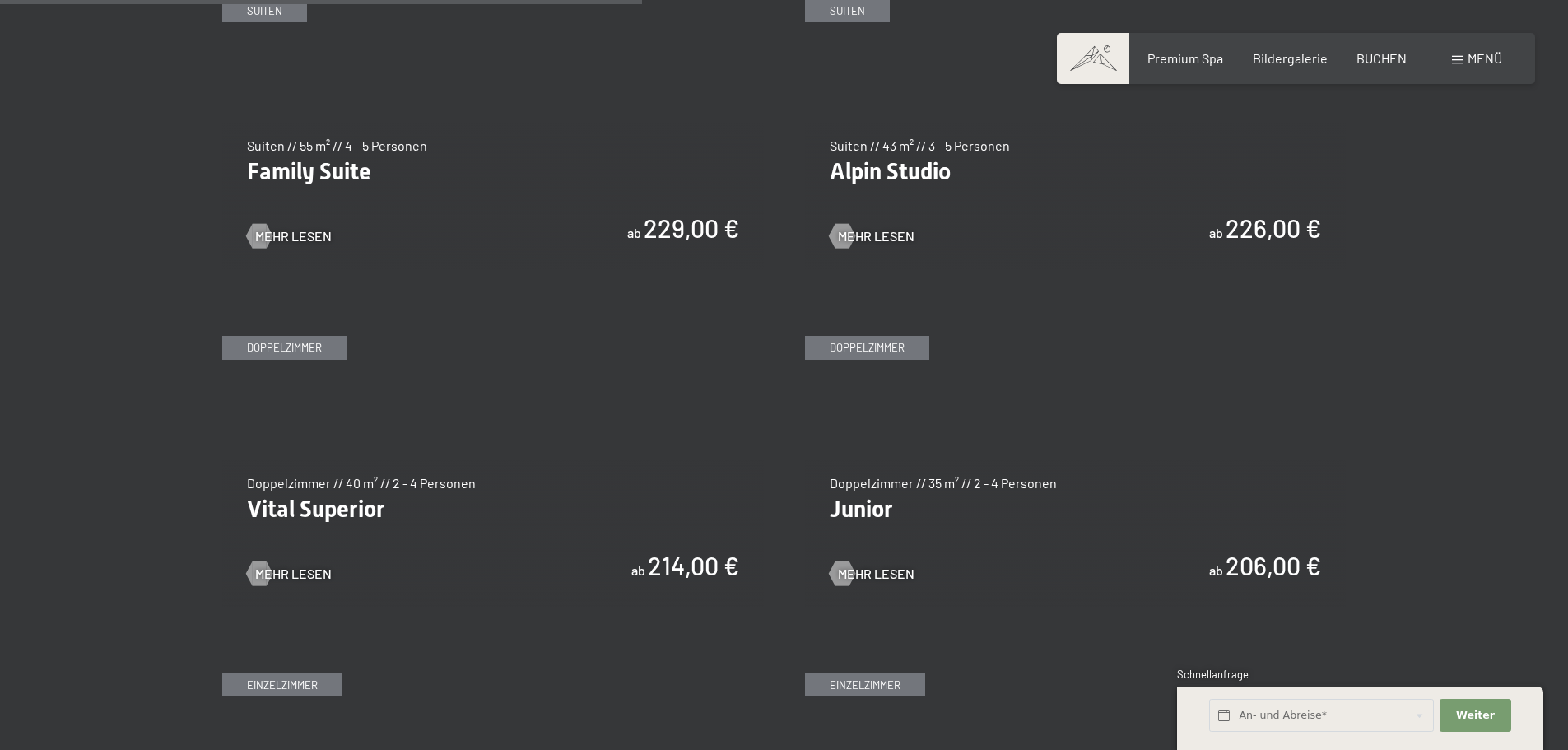
scroll to position [2141, 0]
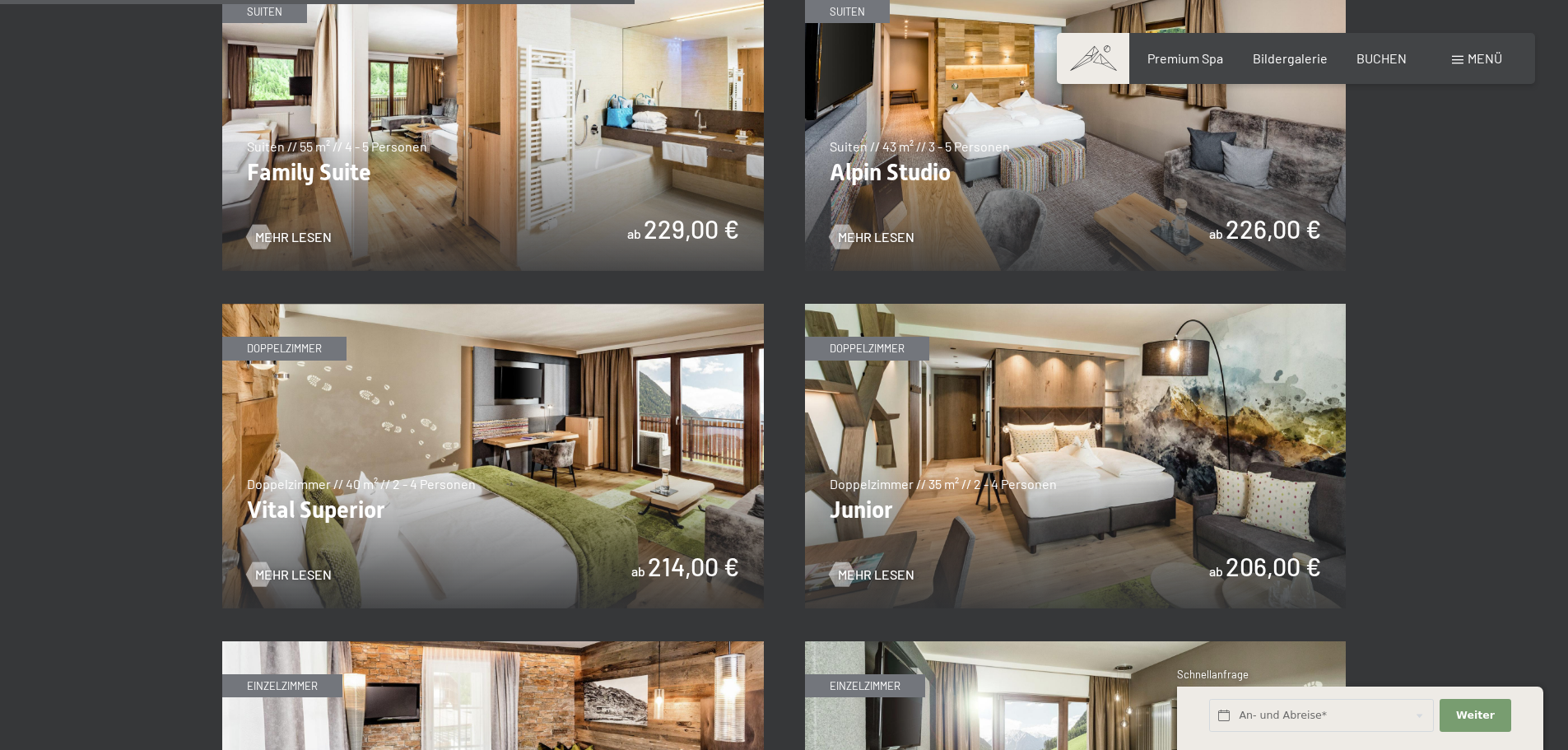
click at [573, 451] on img at bounding box center [493, 456] width 541 height 305
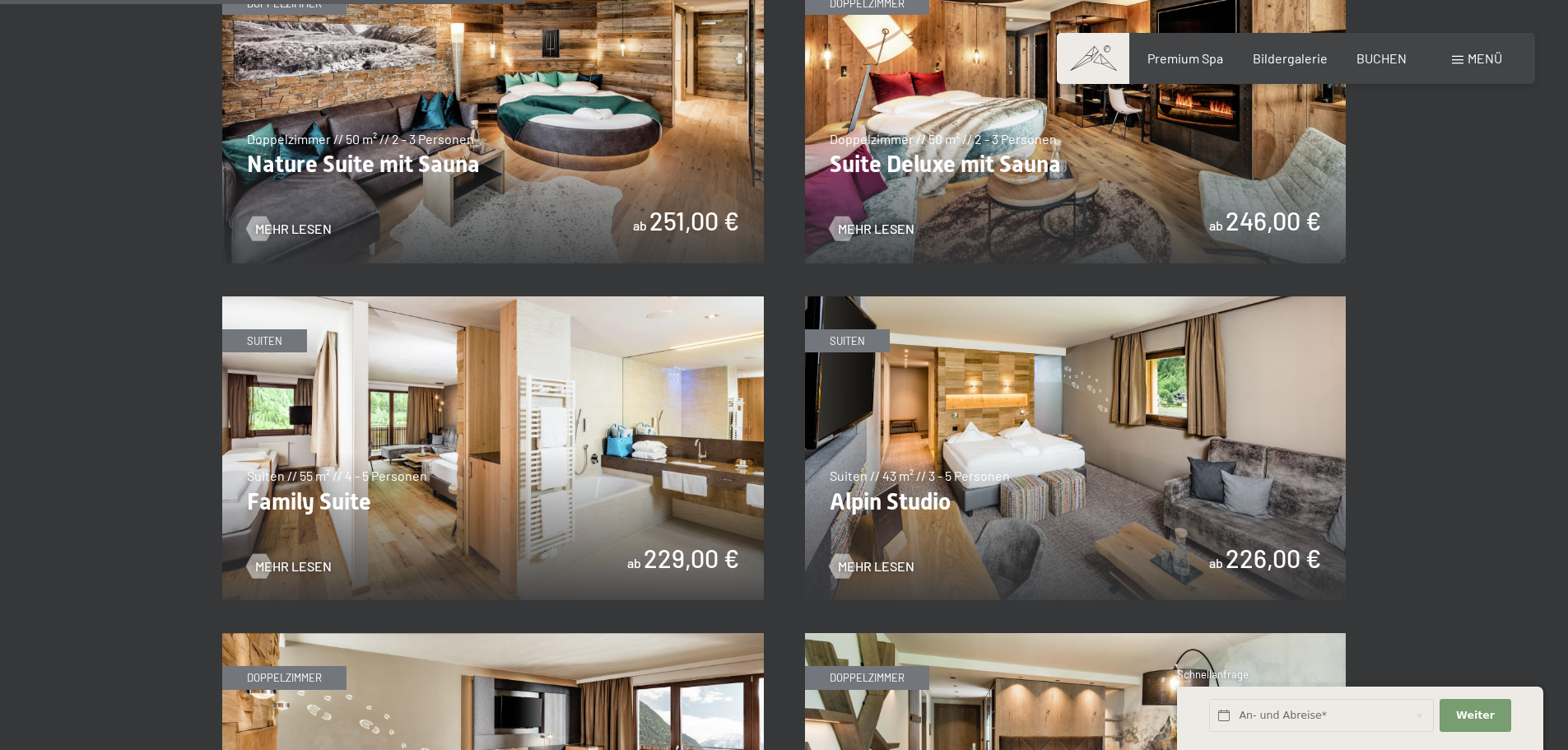
scroll to position [1729, 0]
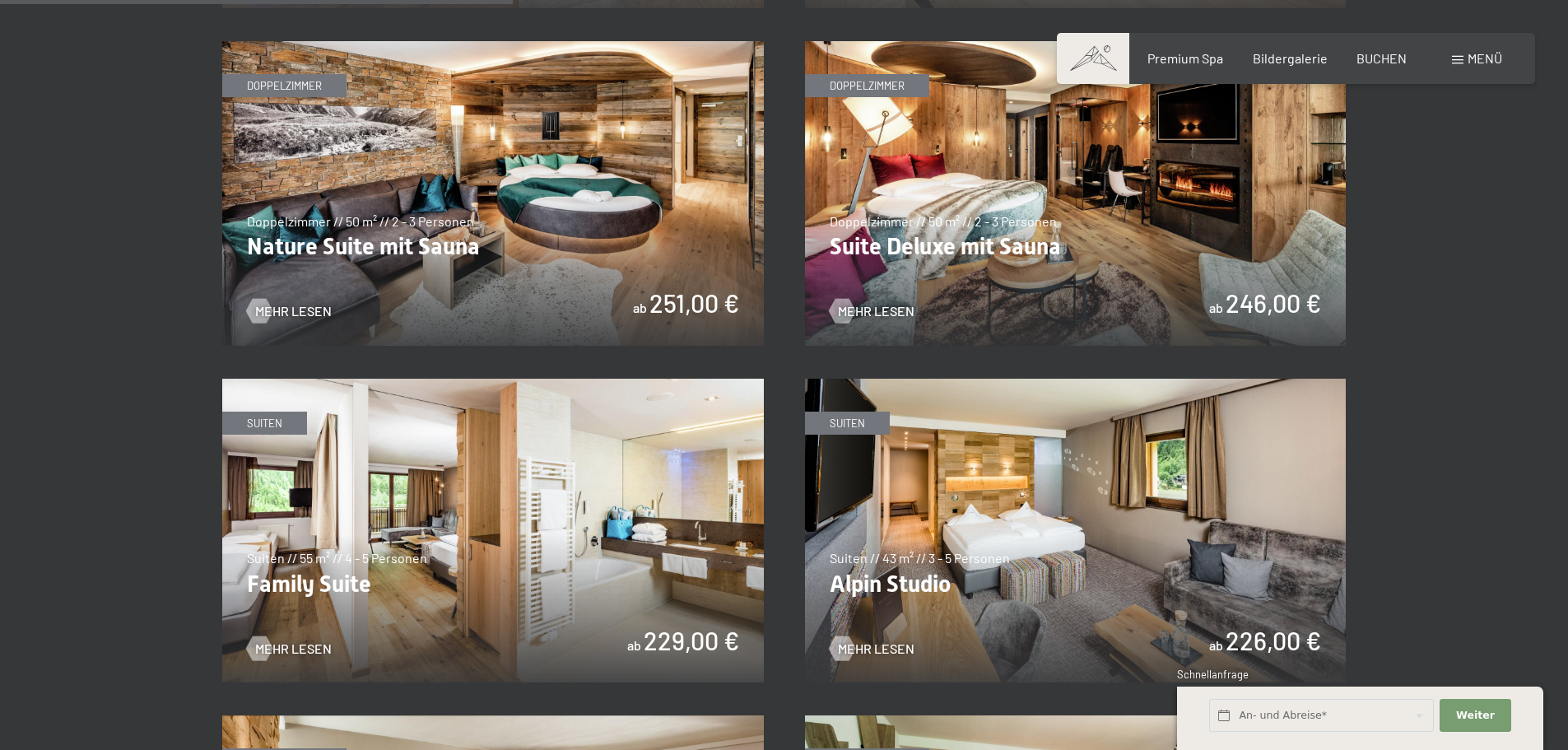
click at [586, 239] on img at bounding box center [493, 193] width 541 height 305
click at [540, 234] on img at bounding box center [493, 193] width 541 height 305
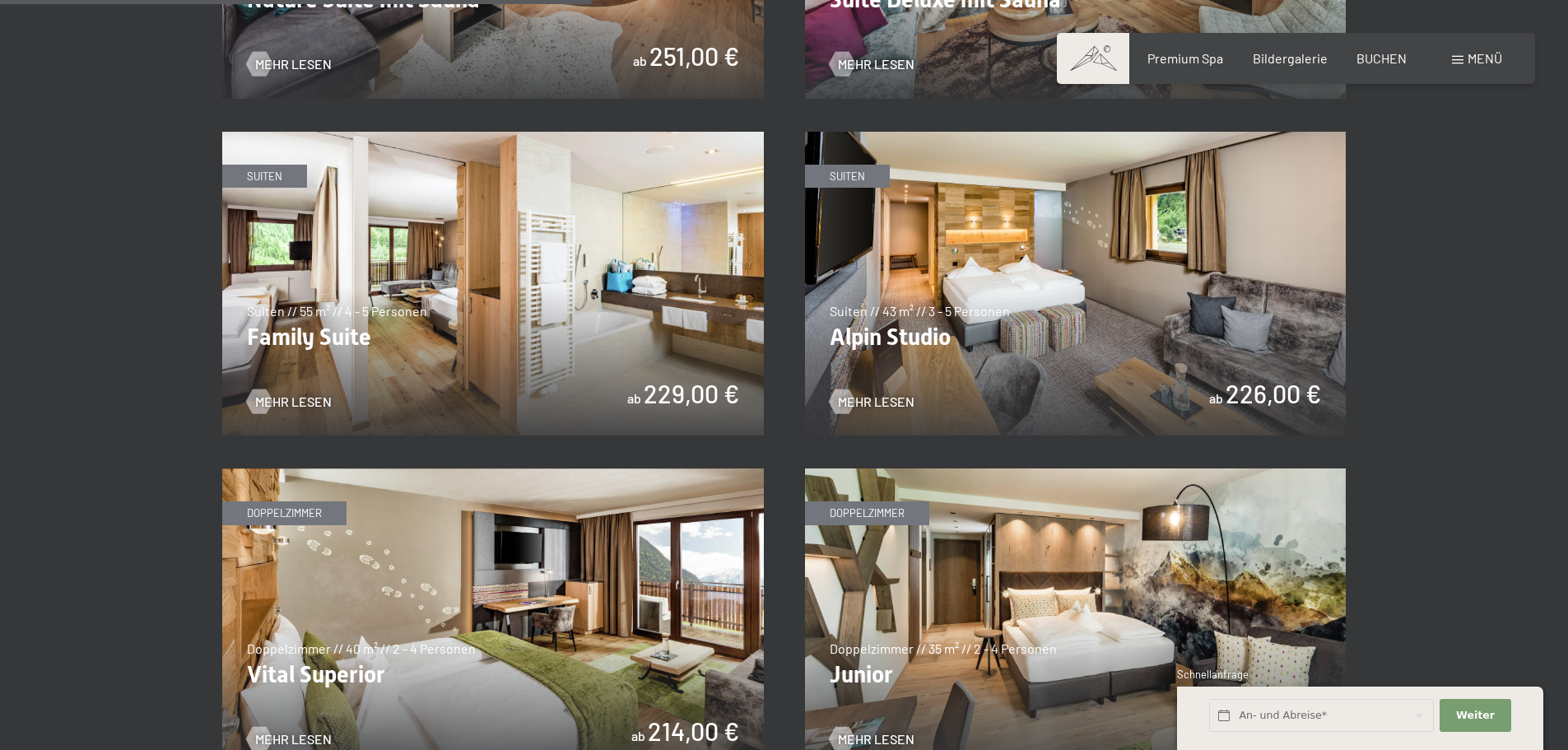
scroll to position [2058, 0]
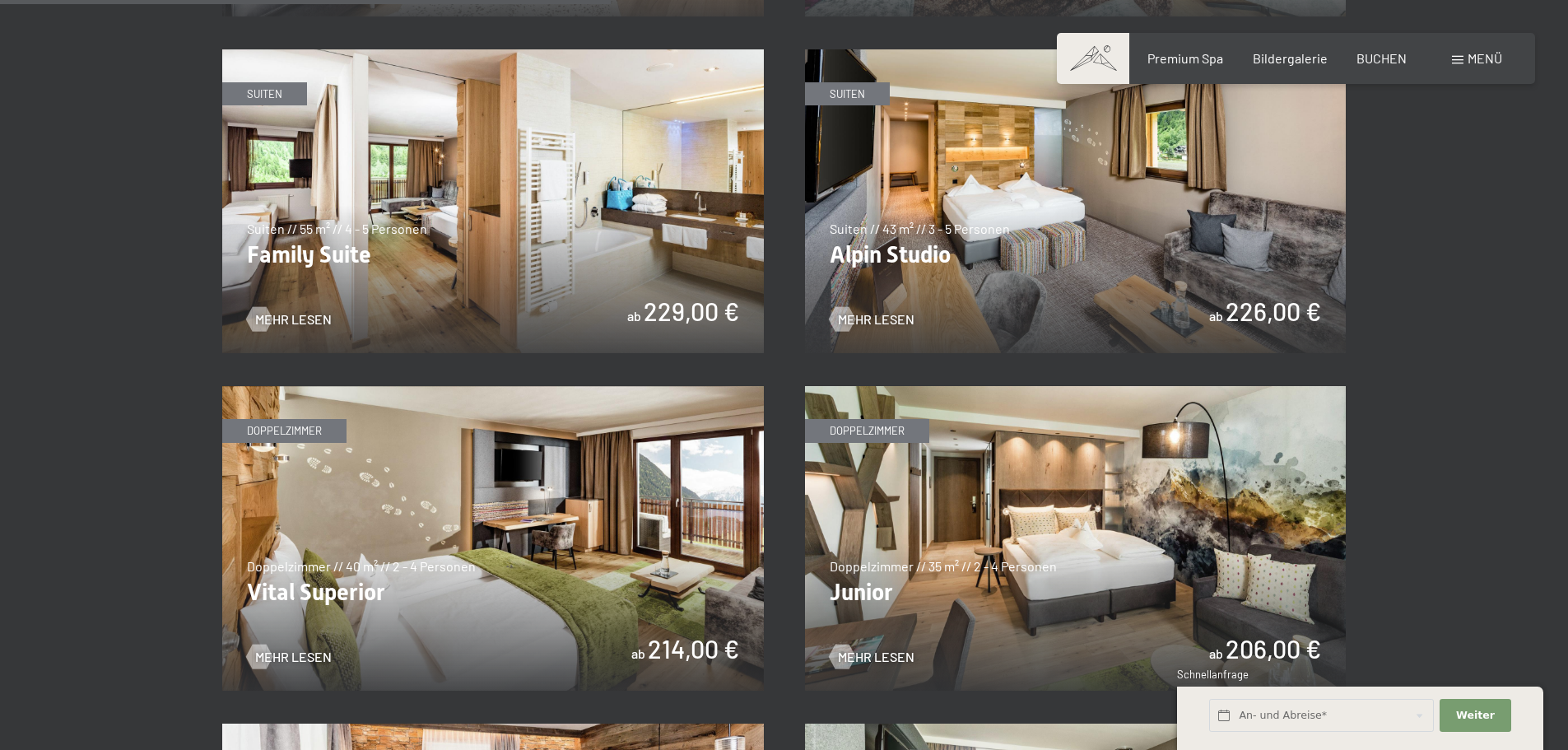
click at [637, 515] on img at bounding box center [493, 539] width 541 height 305
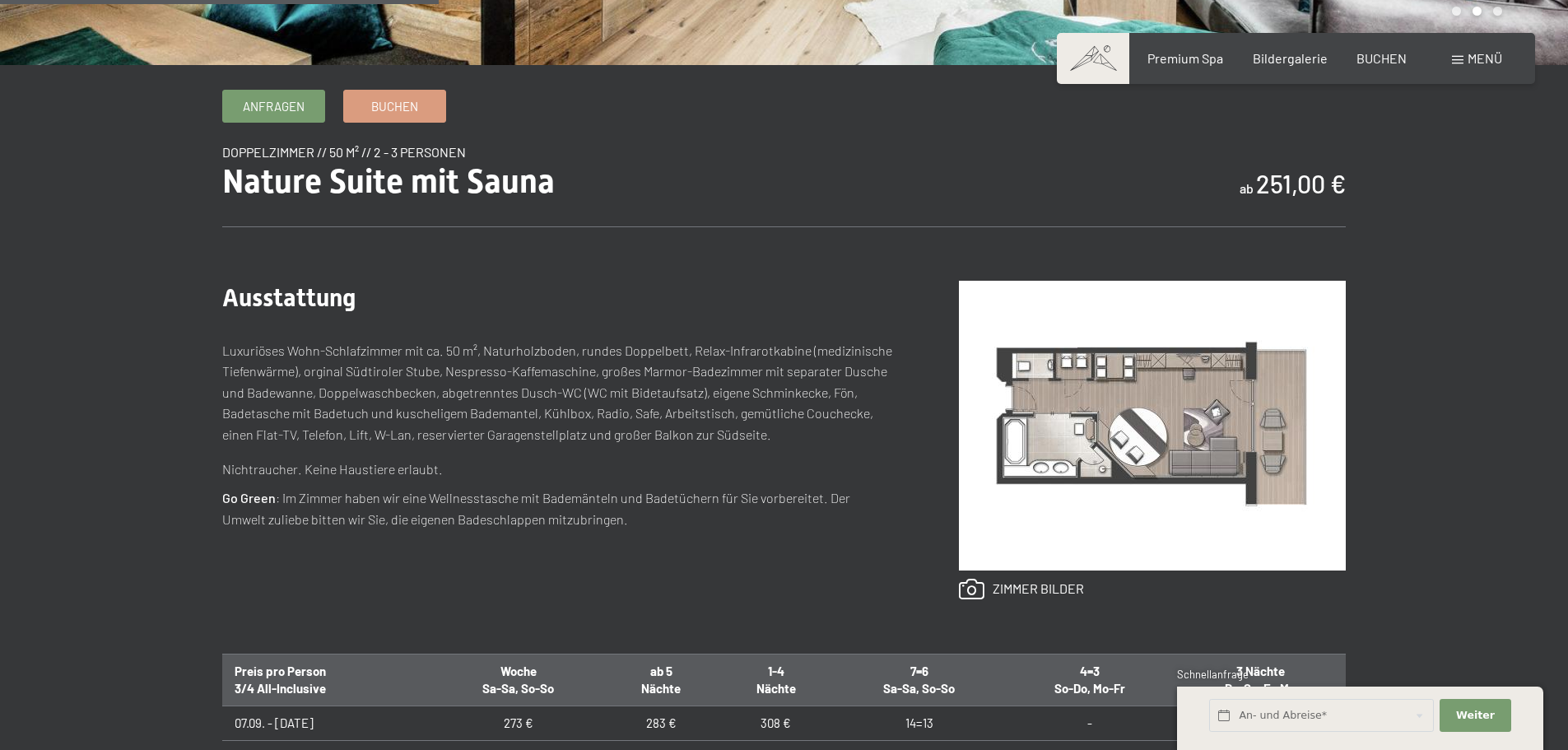
scroll to position [494, 0]
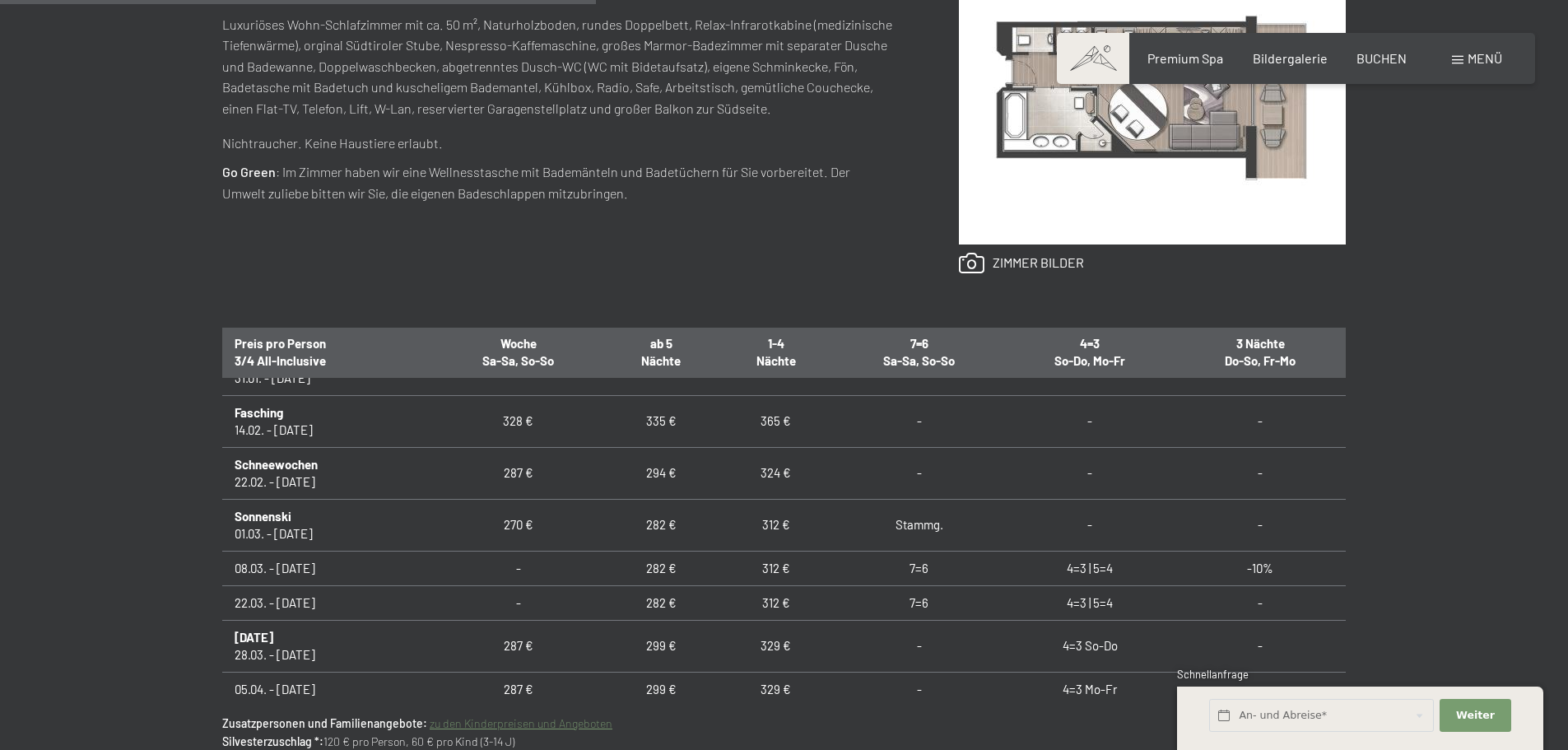
scroll to position [741, 0]
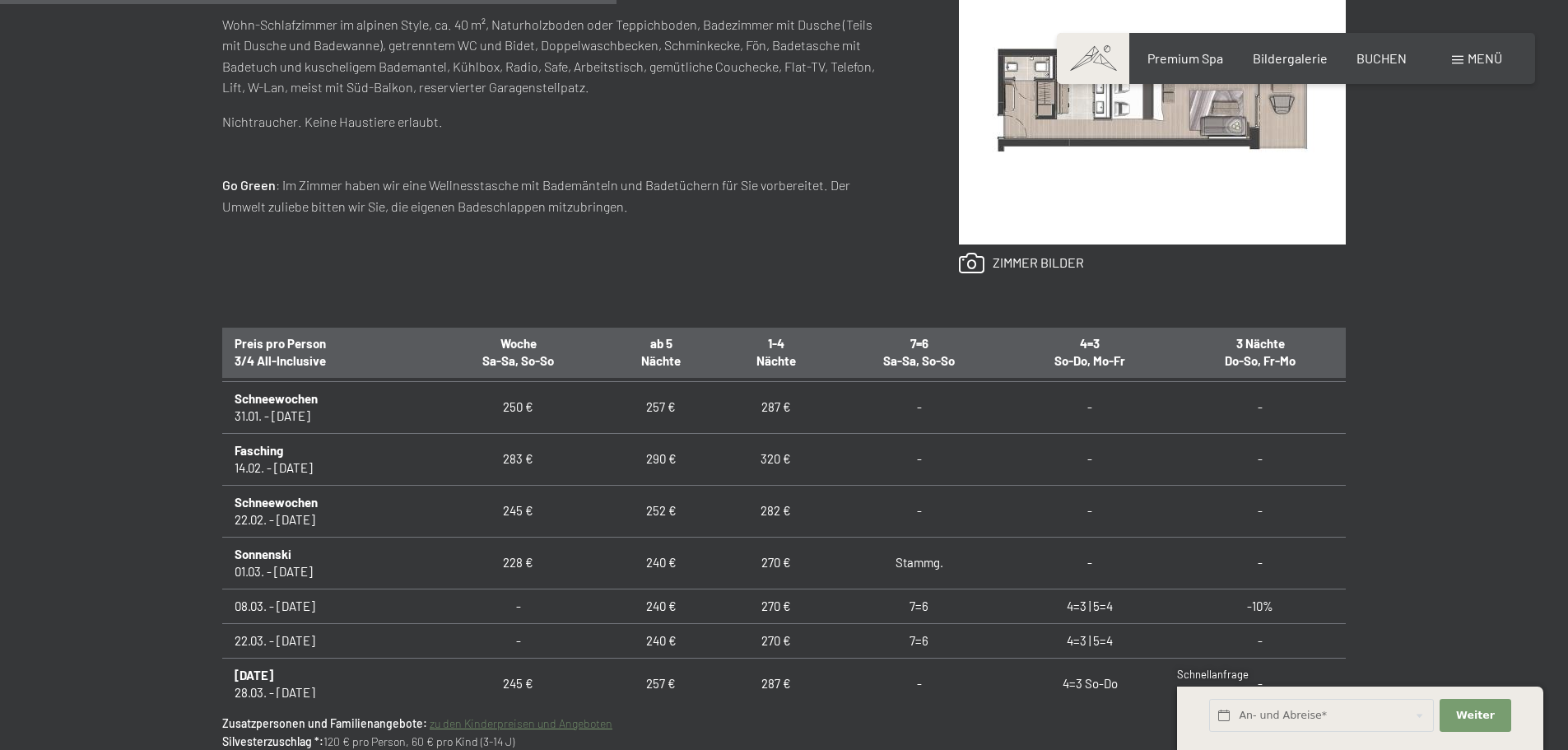
scroll to position [659, 0]
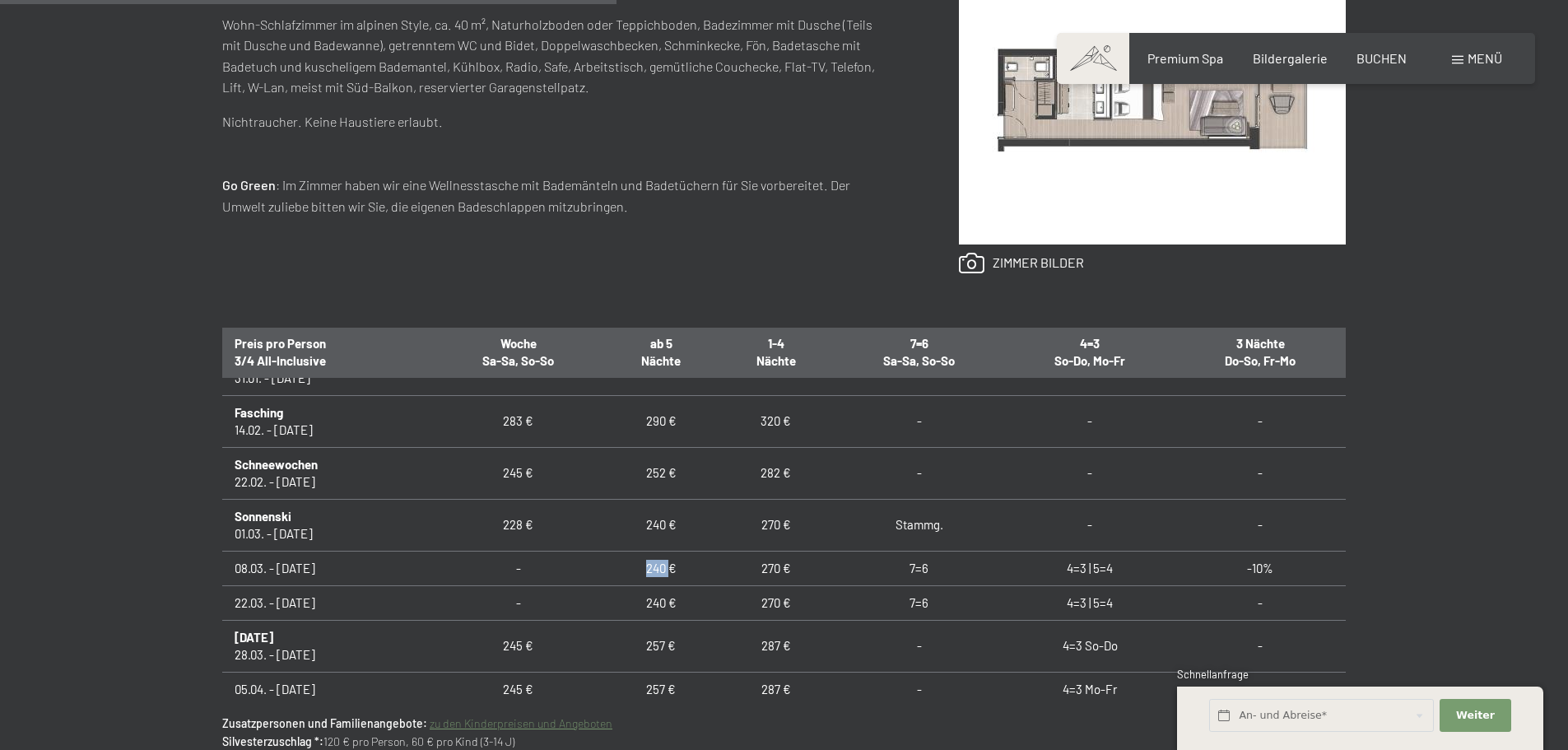
drag, startPoint x: 645, startPoint y: 566, endPoint x: 666, endPoint y: 565, distance: 21.0
click at [666, 565] on td "240 €" at bounding box center [662, 567] width 115 height 35
click at [659, 566] on td "240 €" at bounding box center [662, 567] width 115 height 35
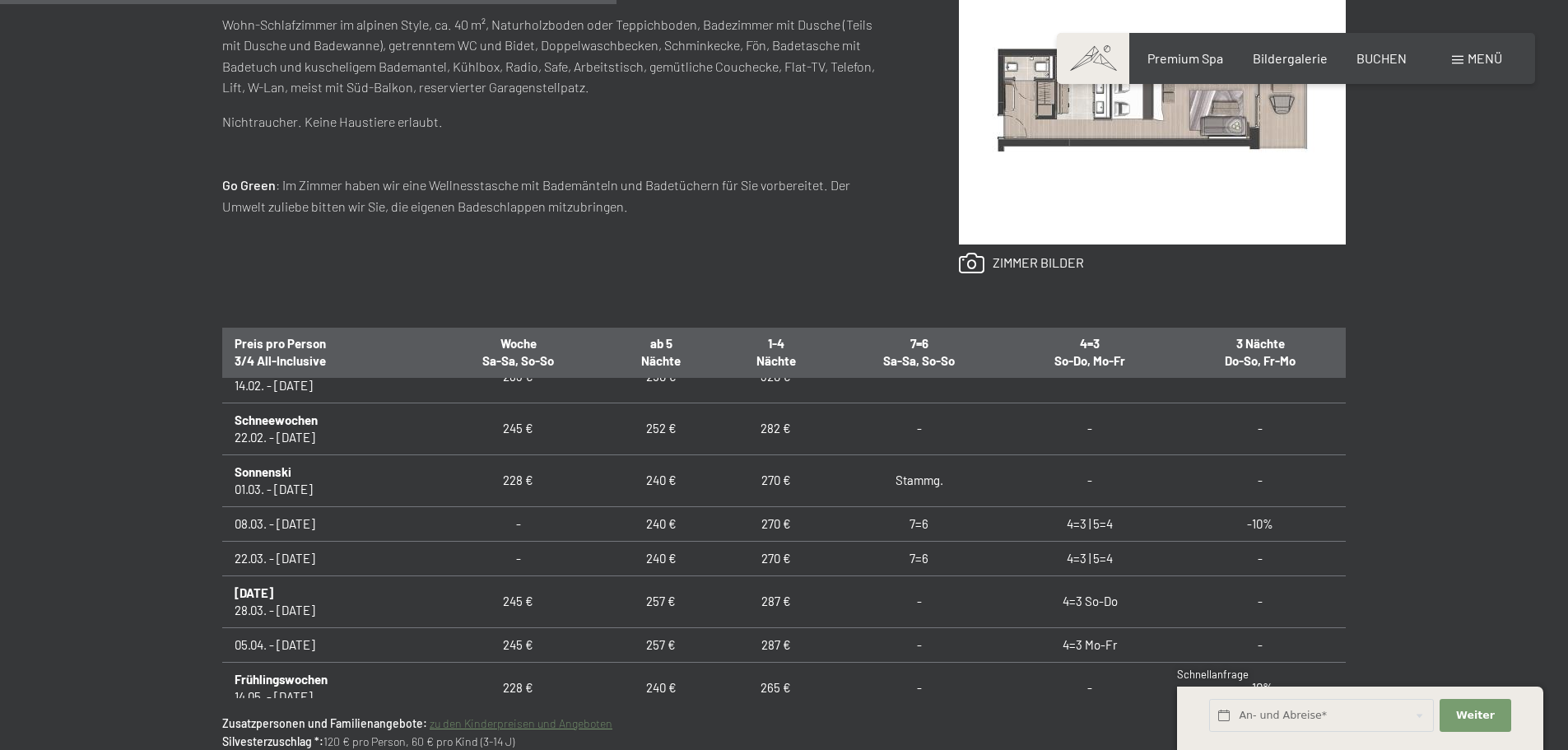
scroll to position [741, 0]
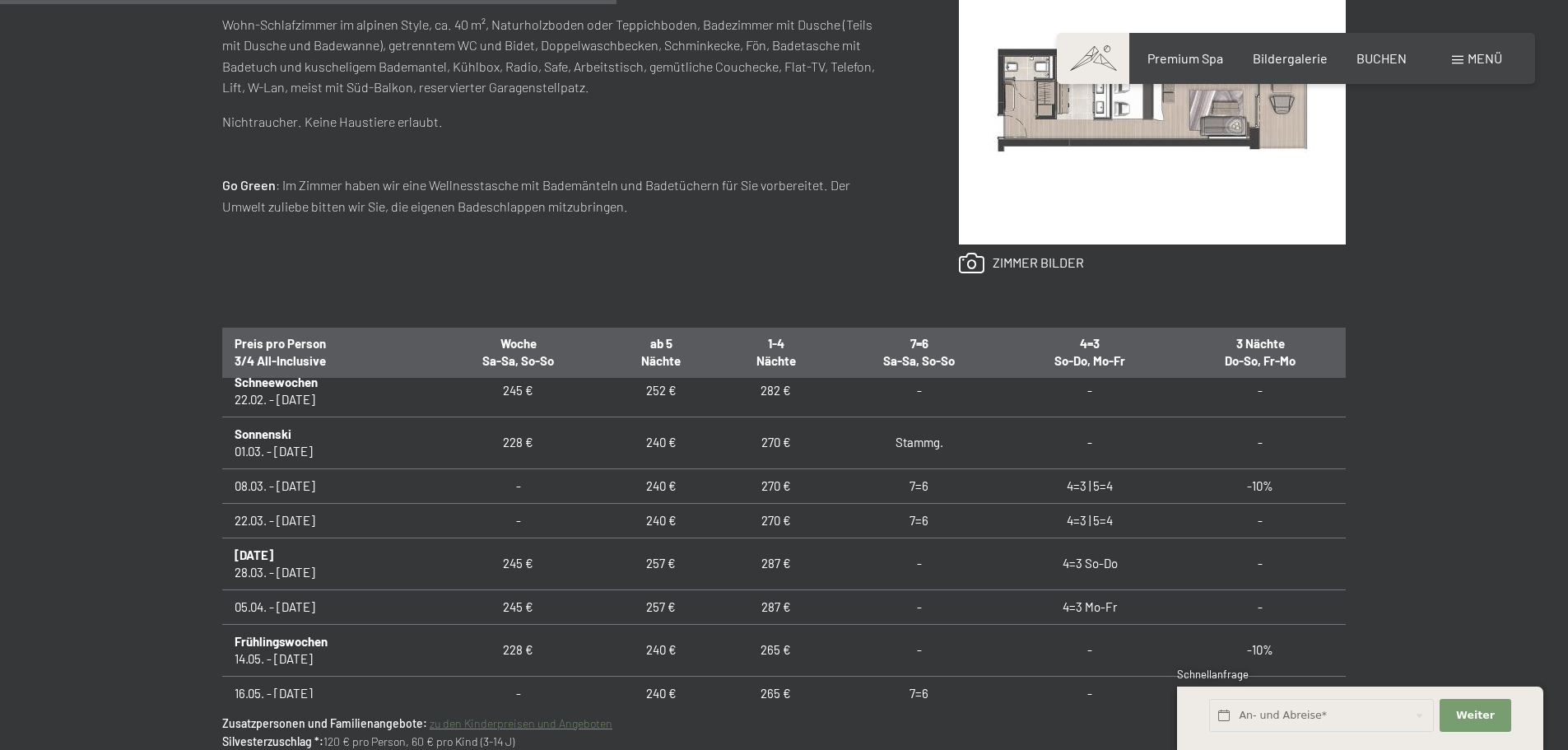
click at [558, 725] on link "zu den Kinderpreisen und Angeboten" at bounding box center [521, 723] width 183 height 14
click at [476, 276] on div "Ausstattung Wohn-Schlafzimmer im alpinen Style, ca. 40 m², Naturholzboden oder …" at bounding box center [784, 114] width 1124 height 428
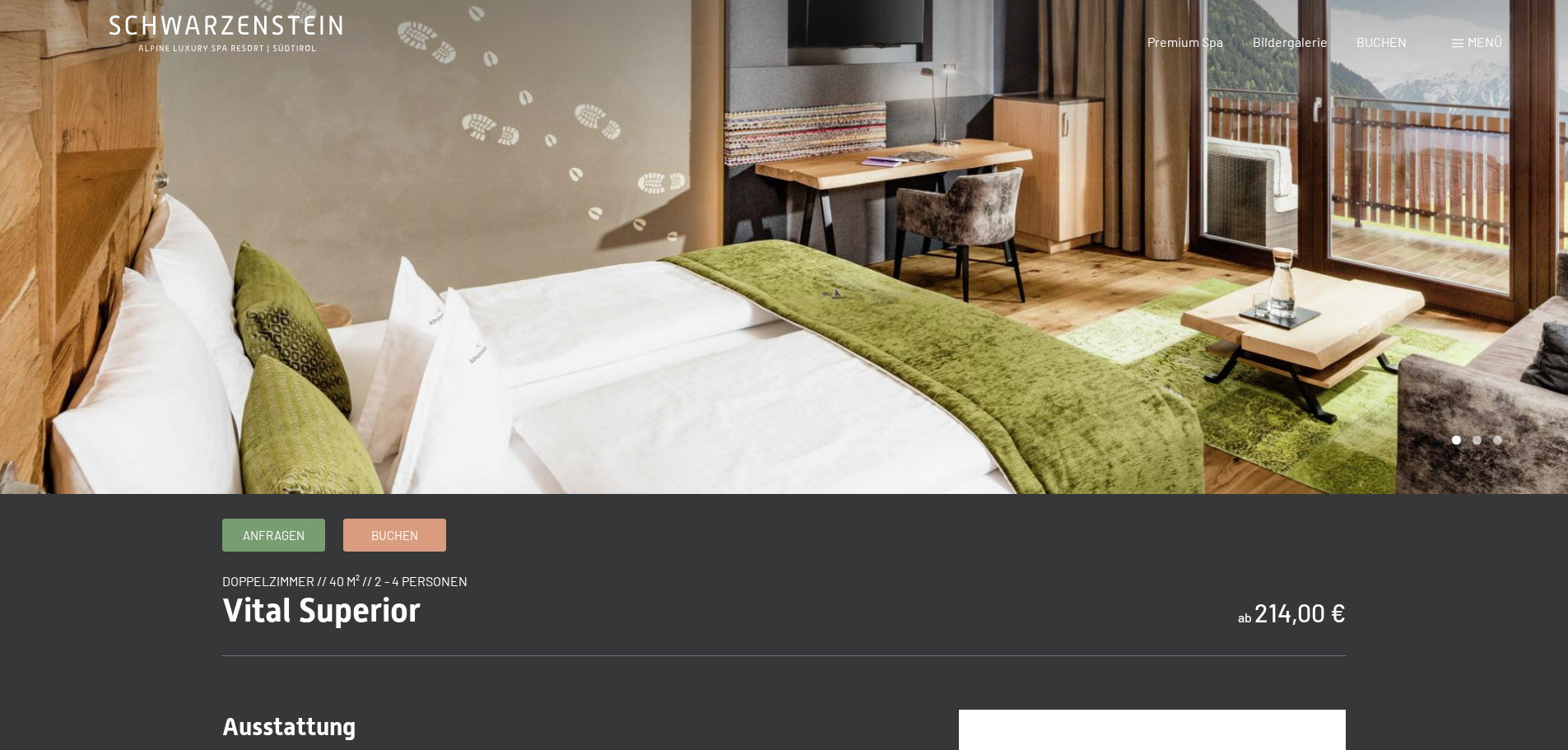
scroll to position [0, 0]
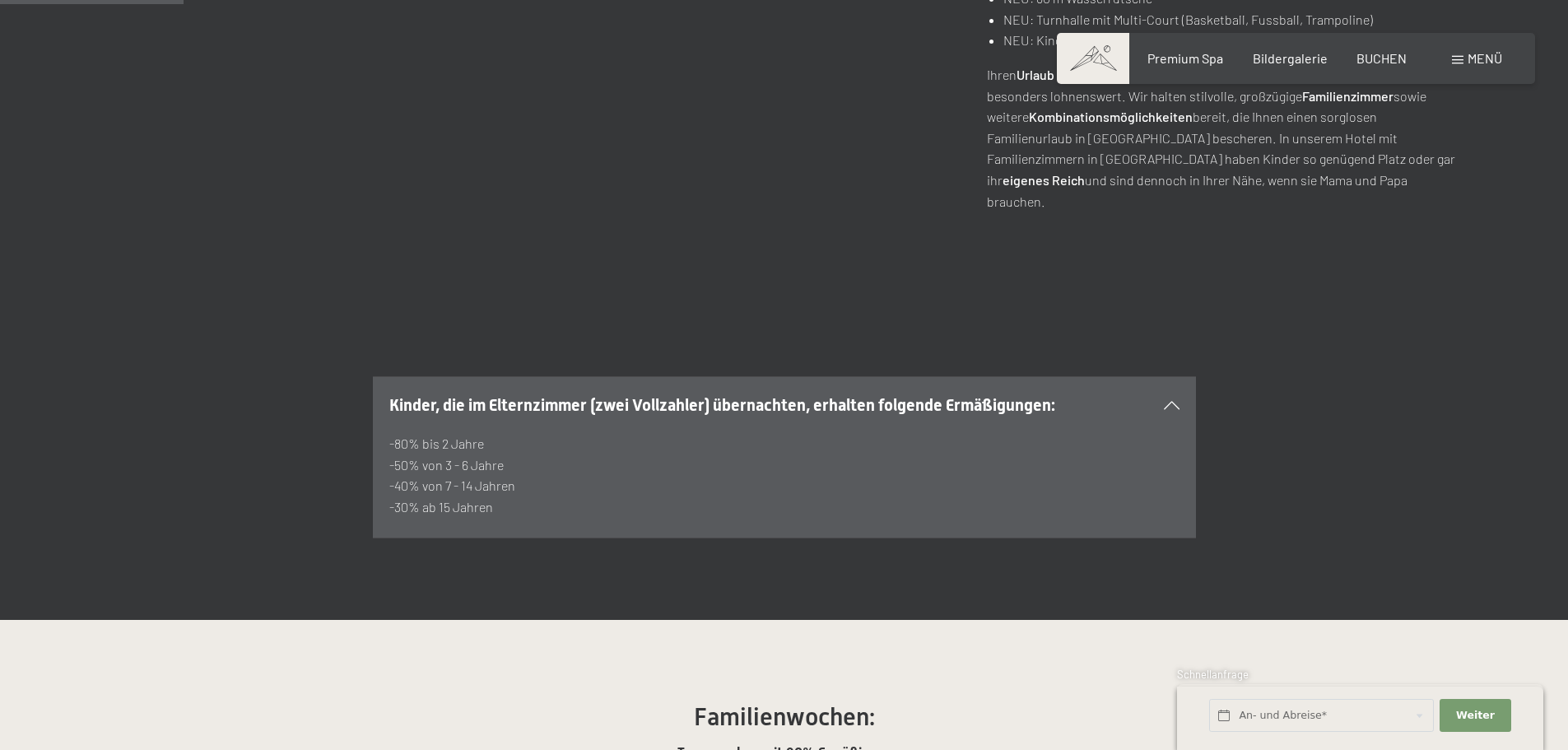
scroll to position [824, 0]
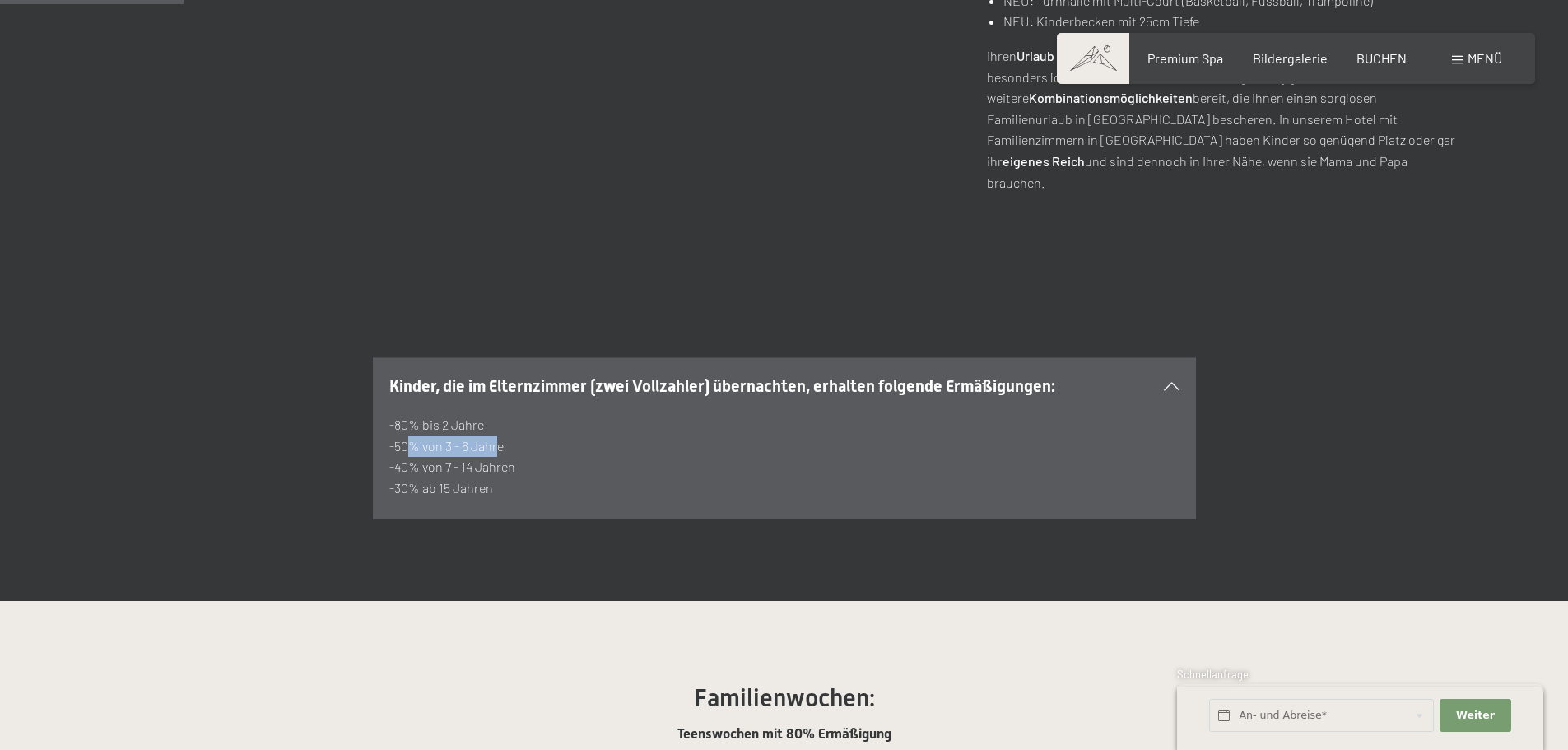
drag, startPoint x: 401, startPoint y: 387, endPoint x: 492, endPoint y: 387, distance: 91.0
click at [492, 414] on p "-80% bis 2 Jahre -50% von 3 - 6 Jahre -40% von 7 - 14 Jahren -30% ab 15 Jahren" at bounding box center [784, 456] width 791 height 84
